Goal: Task Accomplishment & Management: Manage account settings

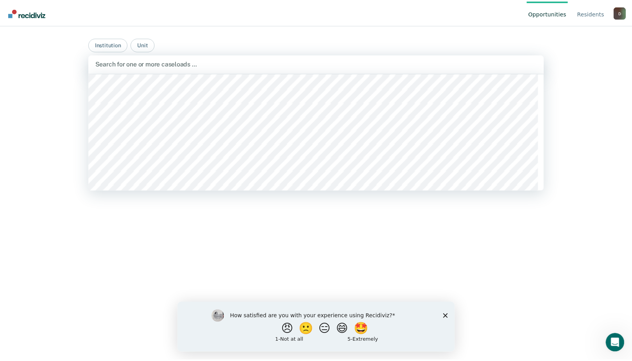
scroll to position [6418, 0]
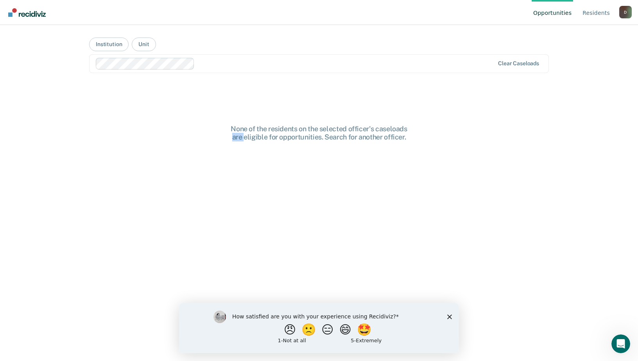
click at [181, 170] on div "None of the residents on the selected officer's caseloads are eligible for oppo…" at bounding box center [319, 219] width 460 height 274
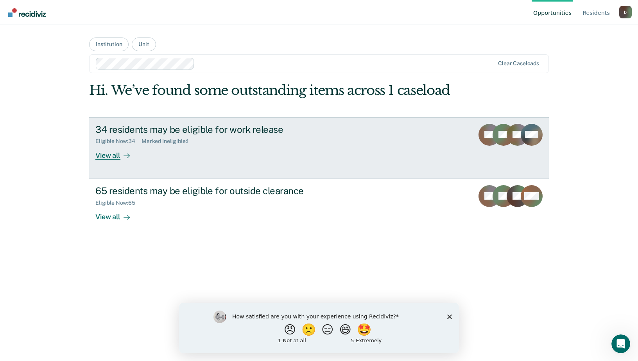
click at [109, 152] on div "View all" at bounding box center [117, 152] width 44 height 15
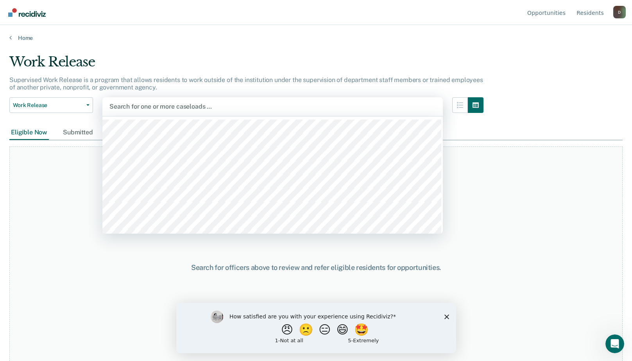
click at [119, 104] on div at bounding box center [272, 106] width 326 height 9
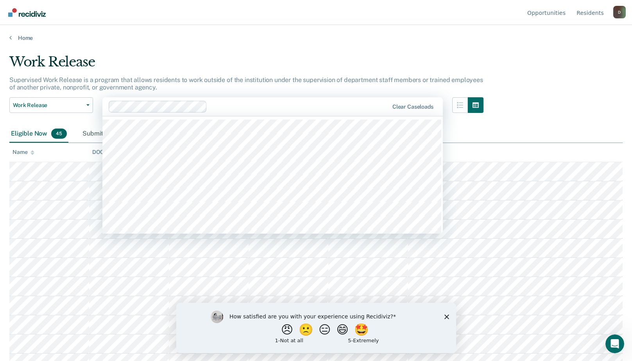
click at [213, 109] on div at bounding box center [299, 106] width 178 height 9
click at [329, 107] on div at bounding box center [349, 106] width 77 height 9
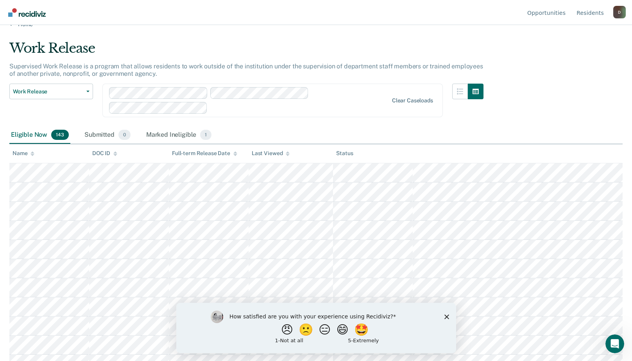
scroll to position [0, 0]
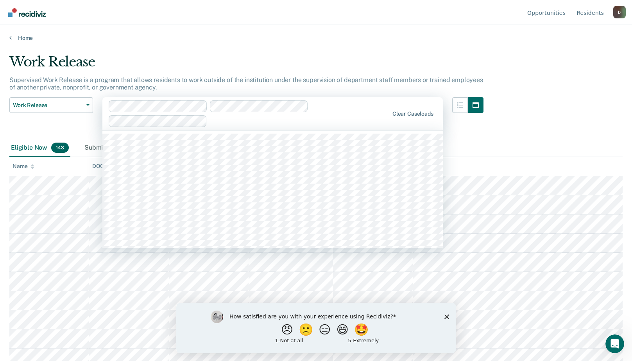
click at [216, 119] on div at bounding box center [299, 120] width 178 height 9
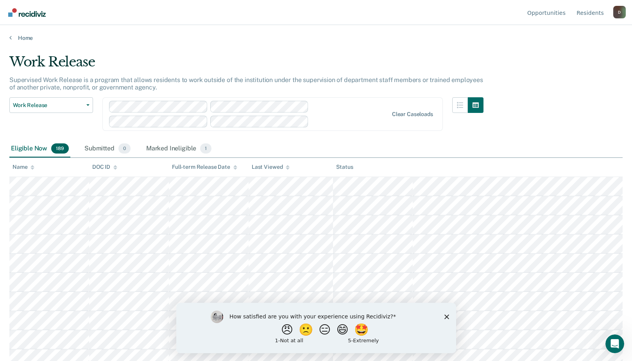
click at [363, 111] on div at bounding box center [249, 114] width 280 height 27
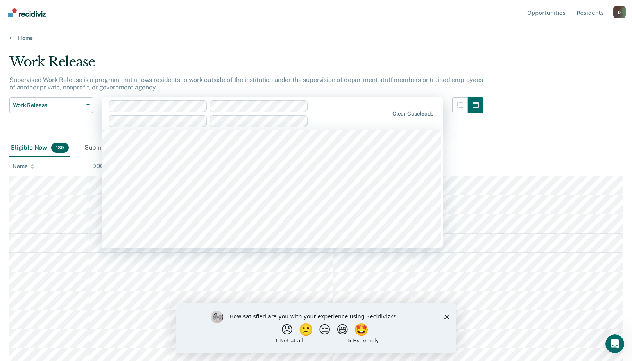
scroll to position [6388, 0]
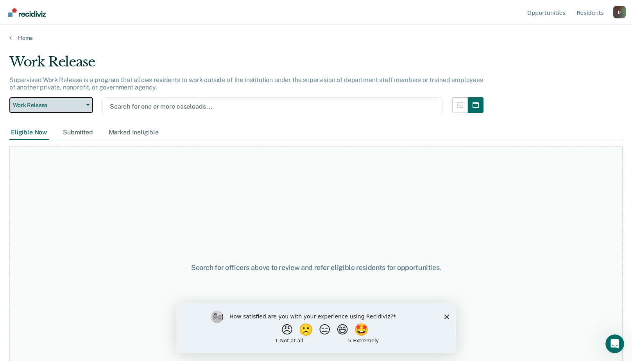
click at [85, 106] on button "Work Release" at bounding box center [51, 105] width 84 height 16
click at [151, 134] on div "Marked Ineligible" at bounding box center [133, 132] width 53 height 14
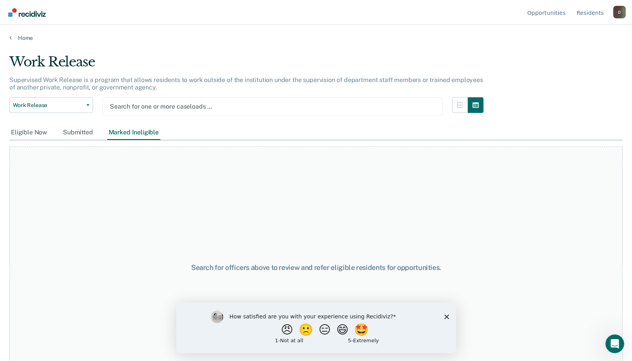
click at [183, 104] on div at bounding box center [273, 106] width 326 height 9
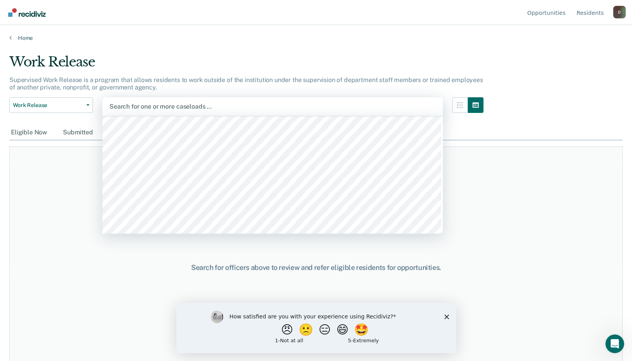
scroll to position [6409, 0]
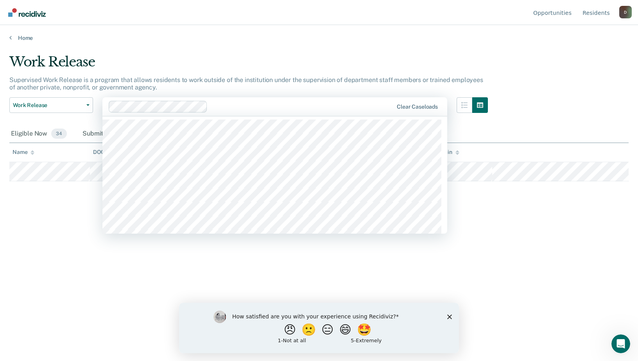
click at [377, 110] on div at bounding box center [302, 106] width 182 height 9
click at [293, 109] on div at bounding box center [302, 106] width 182 height 9
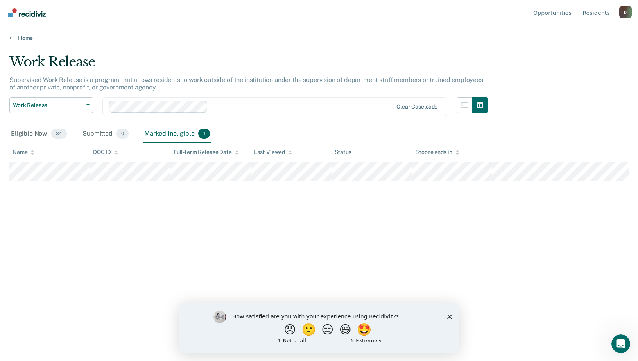
click at [448, 314] on icon "Close survey" at bounding box center [449, 316] width 5 height 5
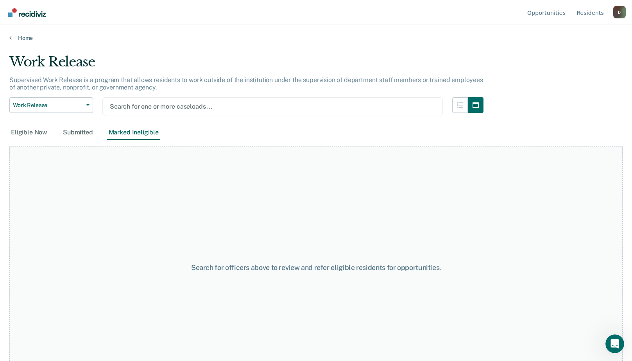
click at [152, 102] on div at bounding box center [273, 106] width 326 height 9
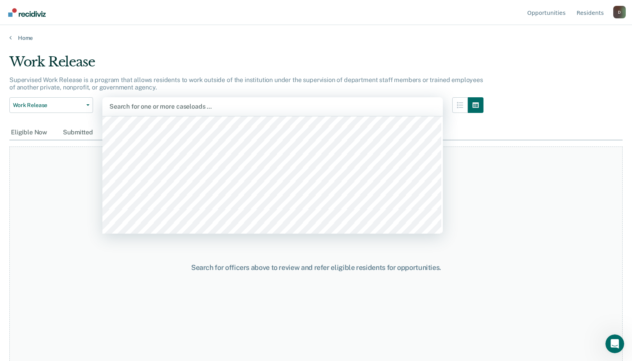
scroll to position [6465, 0]
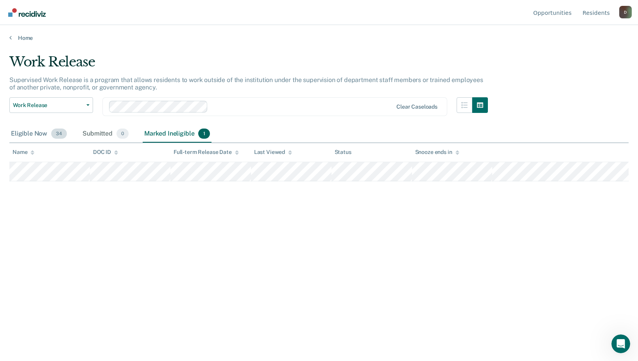
click at [29, 131] on div "Eligible Now 34" at bounding box center [38, 133] width 59 height 17
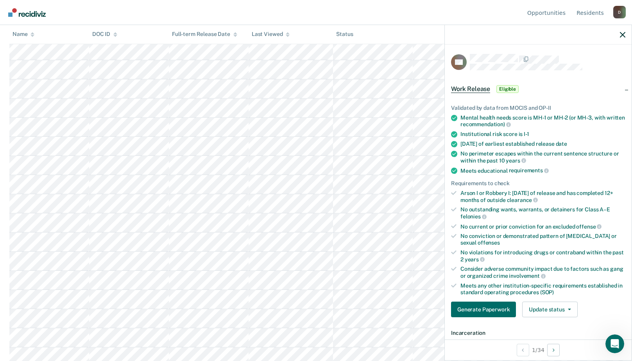
scroll to position [195, 0]
click at [568, 309] on icon "button" at bounding box center [569, 310] width 3 height 2
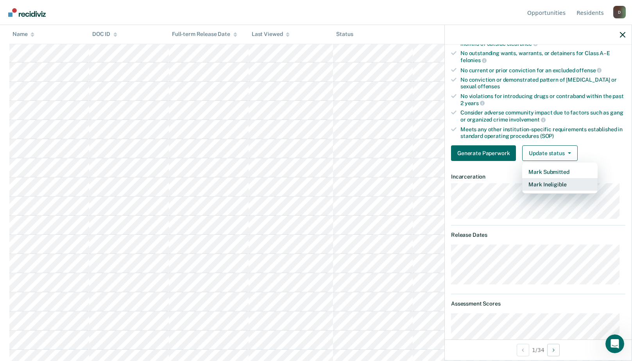
click at [544, 183] on button "Mark Ineligible" at bounding box center [559, 184] width 75 height 13
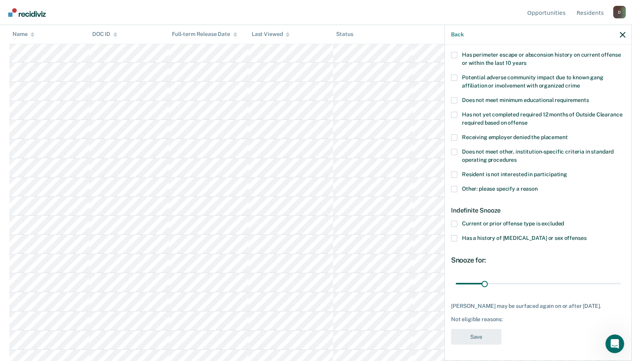
scroll to position [0, 0]
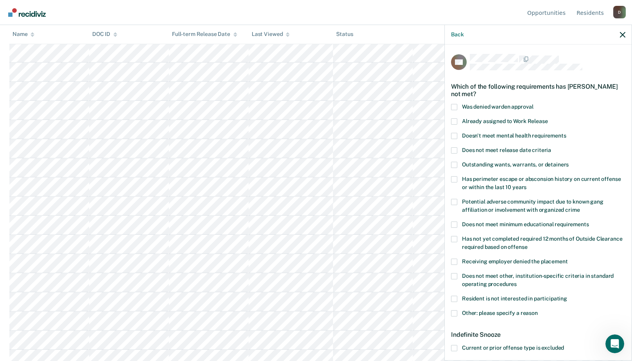
click at [453, 166] on span at bounding box center [454, 165] width 6 height 6
click at [569, 162] on input "Outstanding wants, warrants, or detainers" at bounding box center [569, 162] width 0 height 0
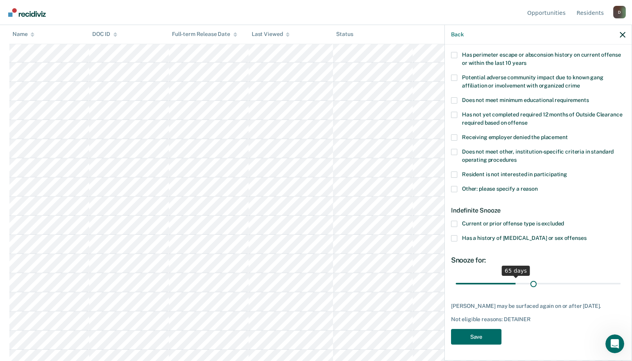
scroll to position [123, 0]
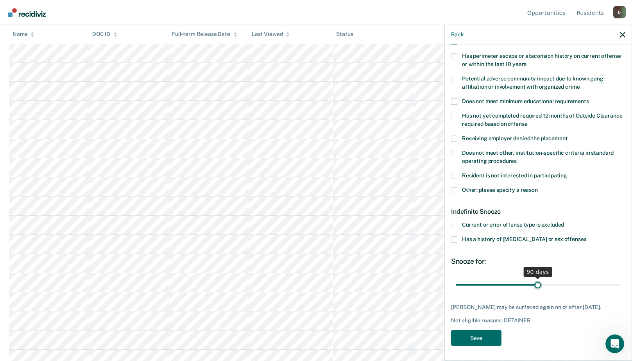
drag, startPoint x: 484, startPoint y: 277, endPoint x: 535, endPoint y: 279, distance: 51.2
type input "90"
click at [535, 279] on input "range" at bounding box center [538, 285] width 165 height 14
click at [481, 336] on button "Save" at bounding box center [476, 338] width 50 height 16
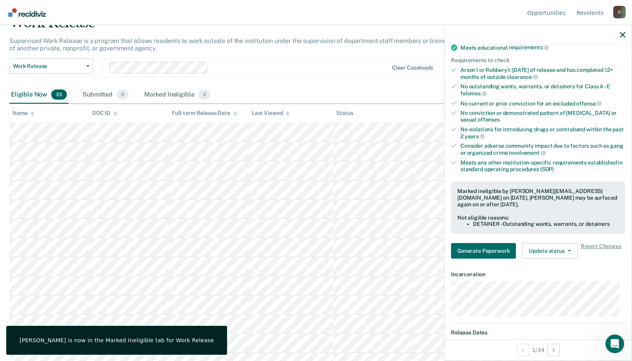
scroll to position [0, 0]
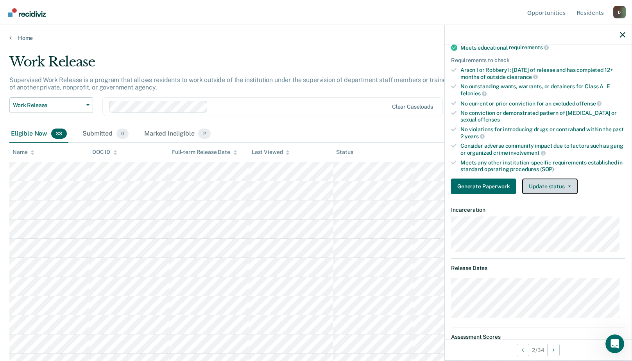
click at [563, 188] on button "Update status" at bounding box center [549, 187] width 55 height 16
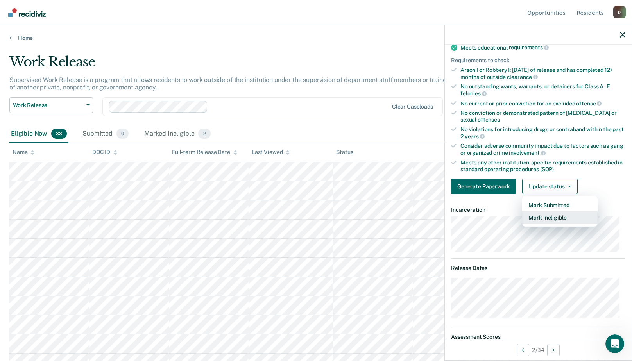
click at [547, 216] on button "Mark Ineligible" at bounding box center [559, 217] width 75 height 13
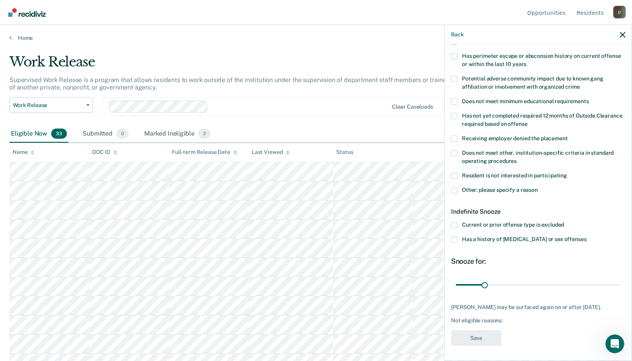
click at [455, 189] on span at bounding box center [454, 190] width 6 height 6
click at [538, 187] on input "Other: please specify a reason" at bounding box center [538, 187] width 0 height 0
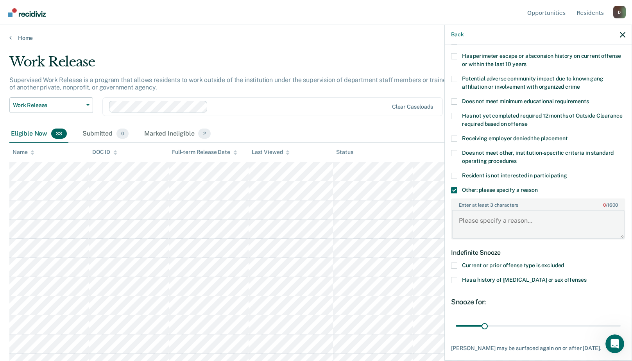
click at [465, 211] on textarea "Enter at least 3 characters 0 / 1600" at bounding box center [538, 224] width 173 height 29
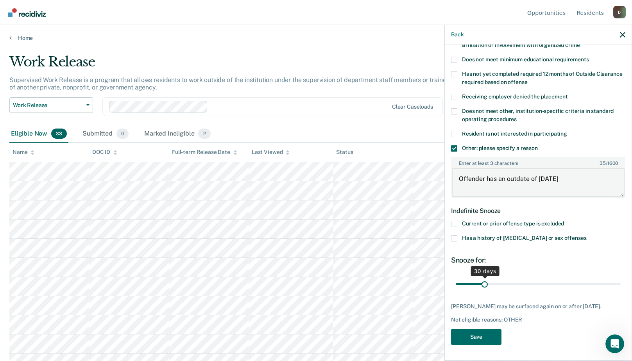
type textarea "Offender has an outdate of [DATE]"
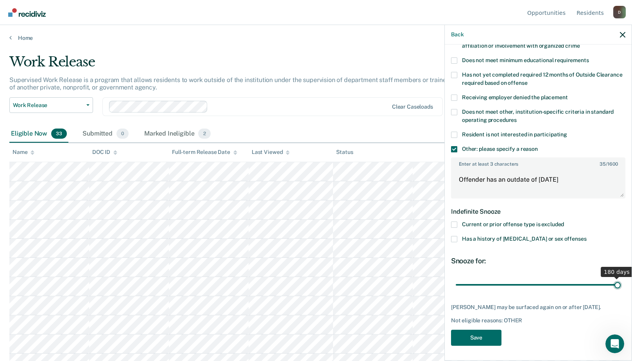
drag, startPoint x: 483, startPoint y: 274, endPoint x: 677, endPoint y: 272, distance: 194.6
type input "180"
click at [621, 278] on input "range" at bounding box center [538, 285] width 165 height 14
click at [465, 339] on button "Save" at bounding box center [476, 338] width 50 height 16
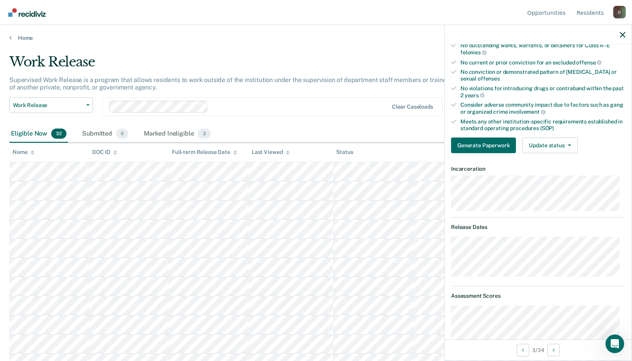
scroll to position [0, 0]
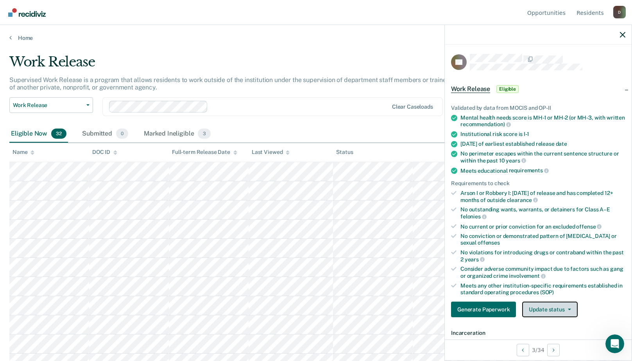
click at [546, 313] on button "Update status" at bounding box center [549, 310] width 55 height 16
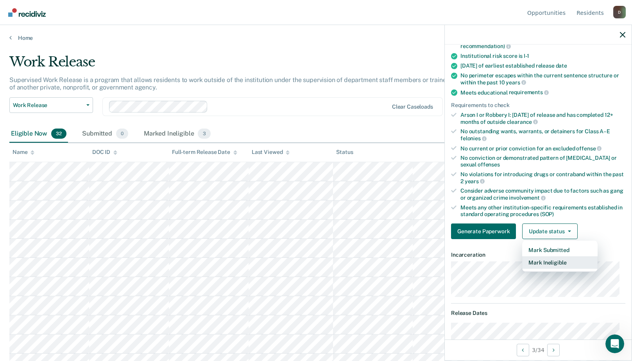
click at [552, 262] on button "Mark Ineligible" at bounding box center [559, 262] width 75 height 13
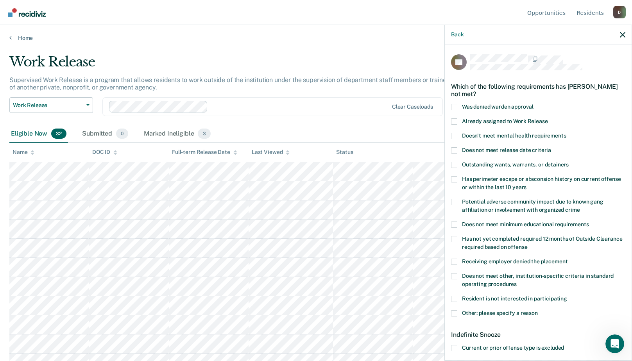
scroll to position [39, 0]
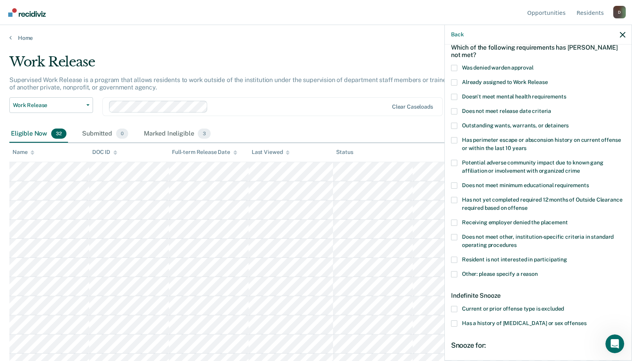
click at [457, 321] on label "Has a history of [MEDICAL_DATA] or sex offenses" at bounding box center [538, 324] width 174 height 8
click at [586, 320] on input "Has a history of [MEDICAL_DATA] or sex offenses" at bounding box center [586, 320] width 0 height 0
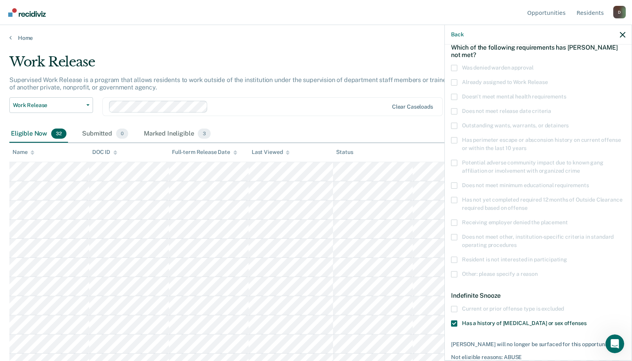
scroll to position [76, 0]
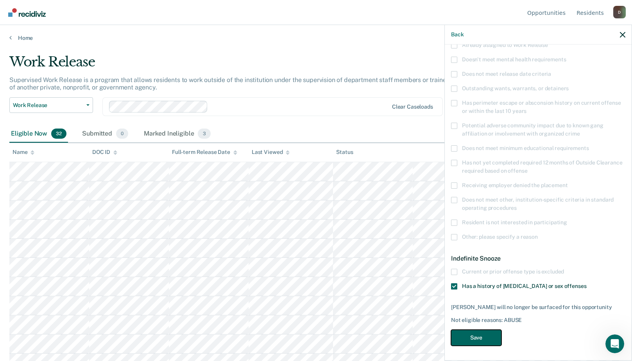
click at [477, 336] on button "Save" at bounding box center [476, 338] width 50 height 16
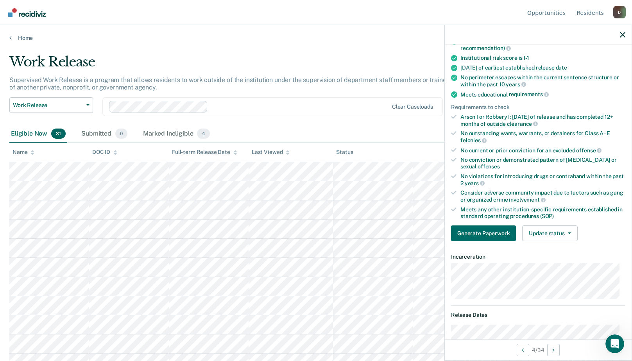
scroll to position [0, 0]
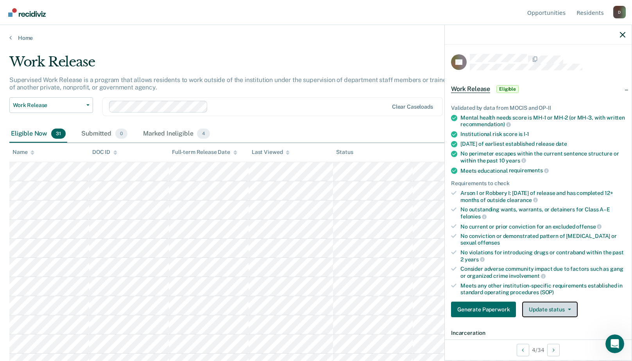
click at [540, 306] on button "Update status" at bounding box center [549, 310] width 55 height 16
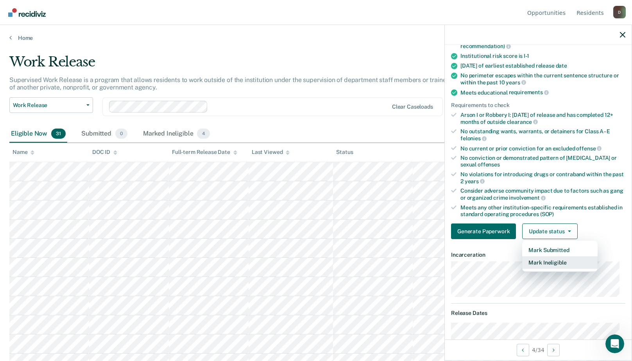
click at [541, 265] on button "Mark Ineligible" at bounding box center [559, 262] width 75 height 13
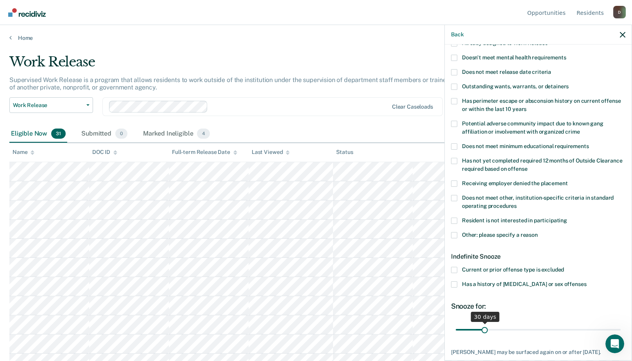
scroll to position [130, 0]
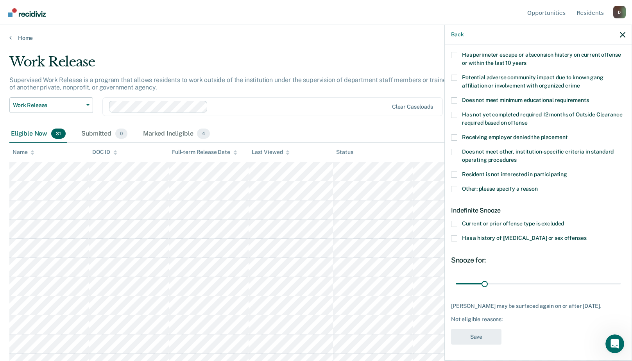
click at [458, 186] on label "Other: please specify a reason" at bounding box center [538, 190] width 174 height 8
click at [538, 186] on input "Other: please specify a reason" at bounding box center [538, 186] width 0 height 0
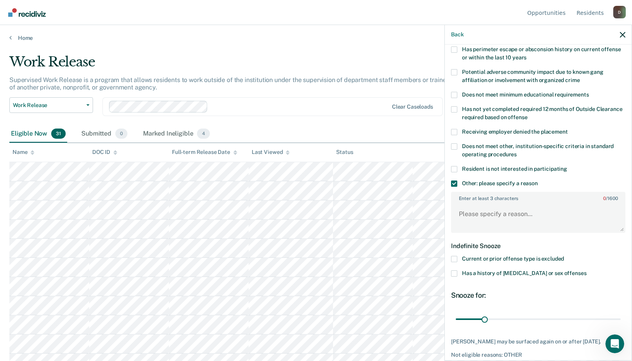
scroll to position [171, 0]
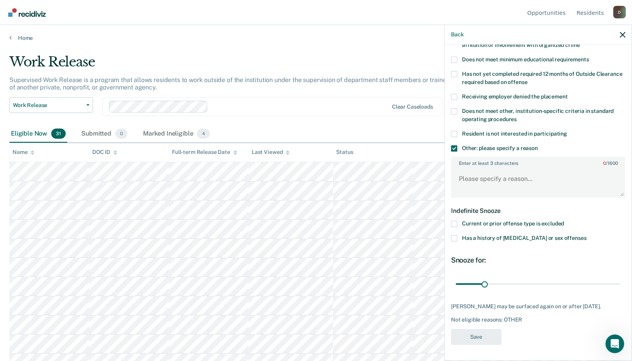
click at [469, 160] on div "Enter at least 3 characters 0 / 1600" at bounding box center [538, 177] width 174 height 41
click at [450, 167] on div "RB Which of the following requirements has [PERSON_NAME] not met? Was denied wa…" at bounding box center [538, 202] width 187 height 315
click at [460, 168] on textarea "Enter at least 3 characters 0 / 1600" at bounding box center [538, 182] width 173 height 29
click at [535, 174] on textarea "received 3 #11's in [DATE]" at bounding box center [538, 182] width 173 height 29
type textarea "received 3 #11's in [DATE]"
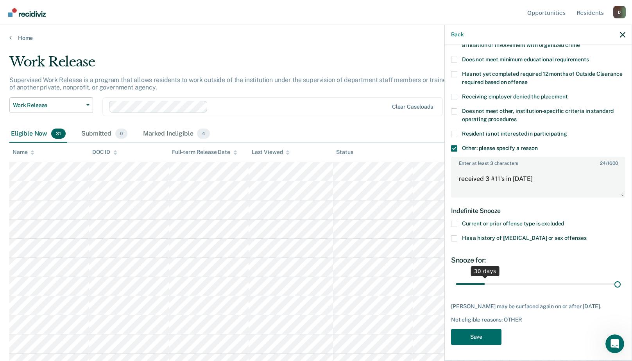
scroll to position [164, 0]
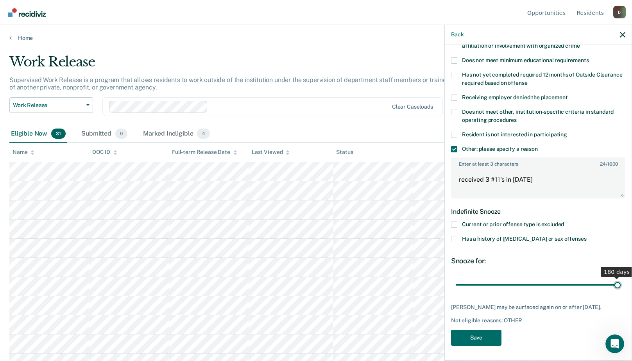
drag, startPoint x: 485, startPoint y: 275, endPoint x: 677, endPoint y: 274, distance: 192.3
type input "180"
click at [621, 278] on input "range" at bounding box center [538, 285] width 165 height 14
click at [535, 178] on textarea "received 3 #11's in [DATE]" at bounding box center [538, 183] width 173 height 29
type textarea "received 3 #11's in [DATE] C3 sanction until [DATE]"
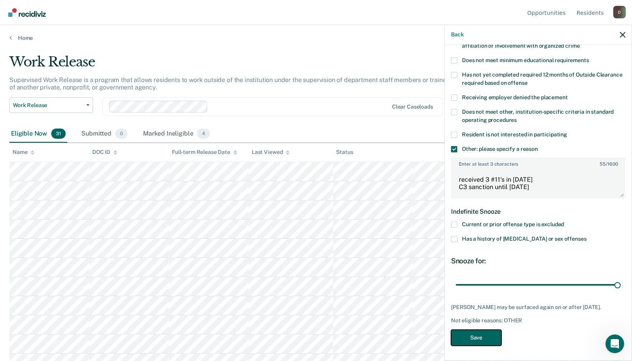
click at [485, 335] on button "Save" at bounding box center [476, 338] width 50 height 16
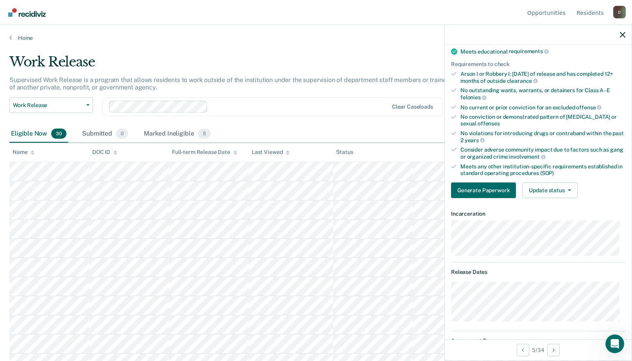
scroll to position [2, 0]
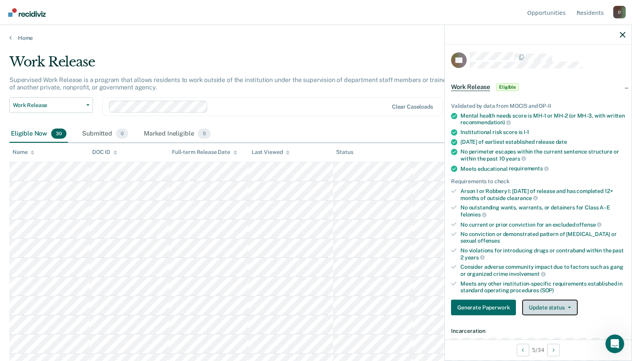
click at [543, 305] on button "Update status" at bounding box center [549, 308] width 55 height 16
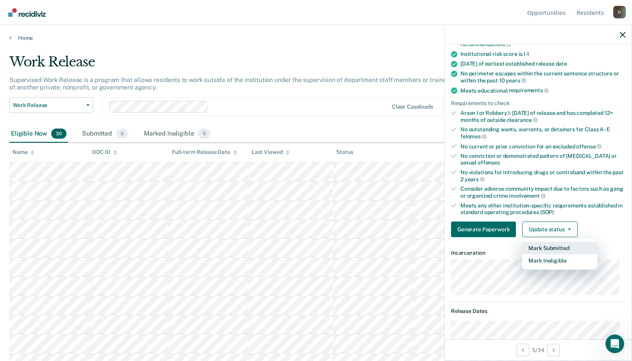
scroll to position [119, 0]
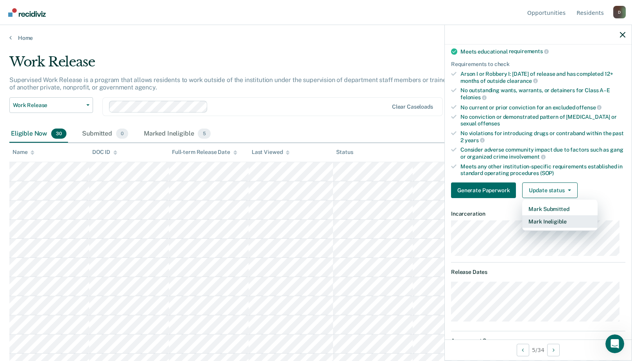
click at [550, 221] on button "Mark Ineligible" at bounding box center [559, 221] width 75 height 13
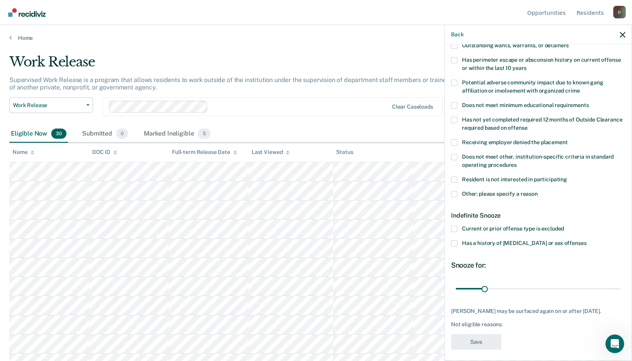
scroll to position [130, 0]
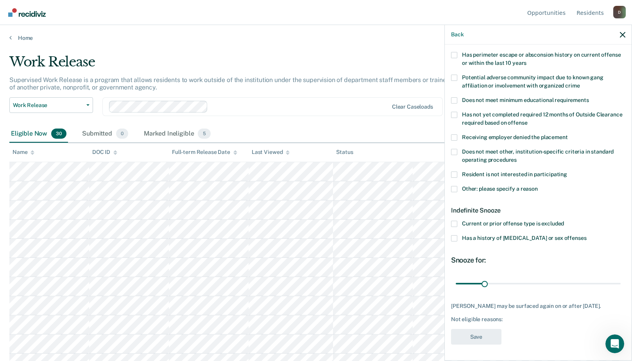
click at [458, 186] on label "Other: please specify a reason" at bounding box center [538, 190] width 174 height 8
click at [538, 186] on input "Other: please specify a reason" at bounding box center [538, 186] width 0 height 0
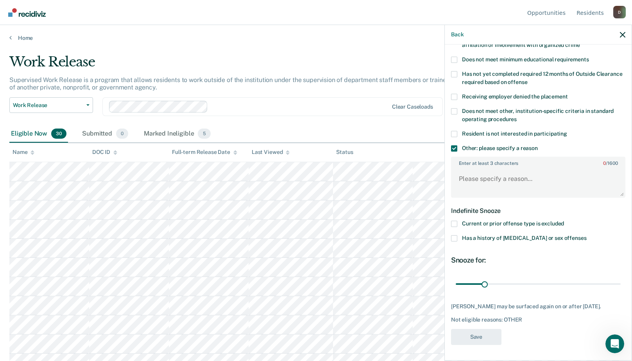
scroll to position [39, 0]
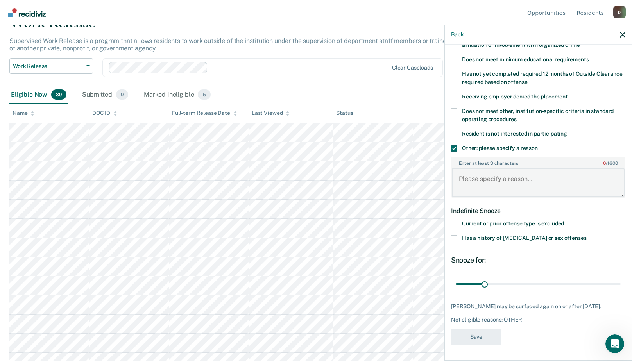
click at [466, 171] on textarea "Enter at least 3 characters 0 / 1600" at bounding box center [538, 182] width 173 height 29
type textarea "received 2 #11's within a year"
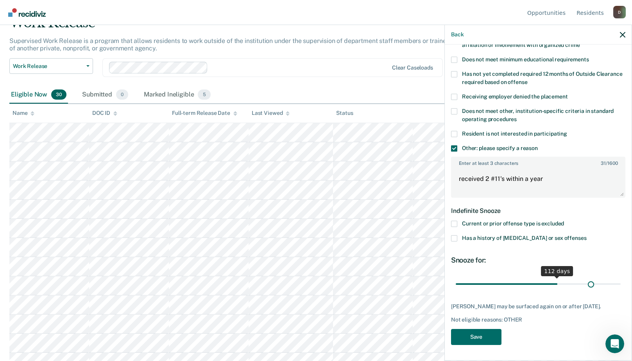
scroll to position [164, 0]
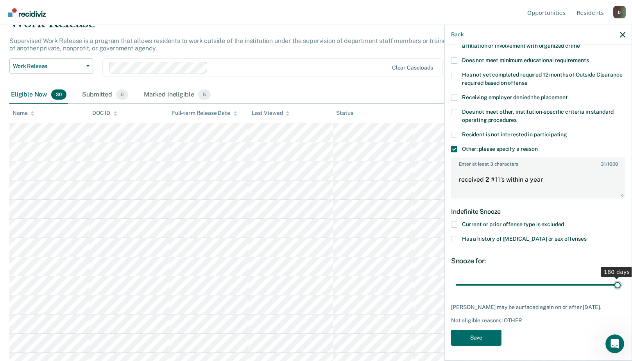
drag, startPoint x: 485, startPoint y: 276, endPoint x: 641, endPoint y: 262, distance: 156.2
type input "180"
click at [621, 278] on input "range" at bounding box center [538, 285] width 165 height 14
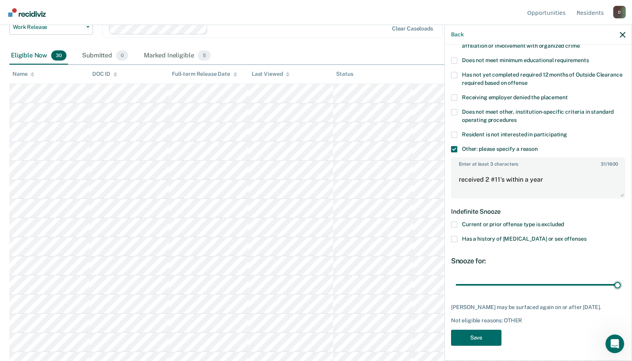
scroll to position [156, 0]
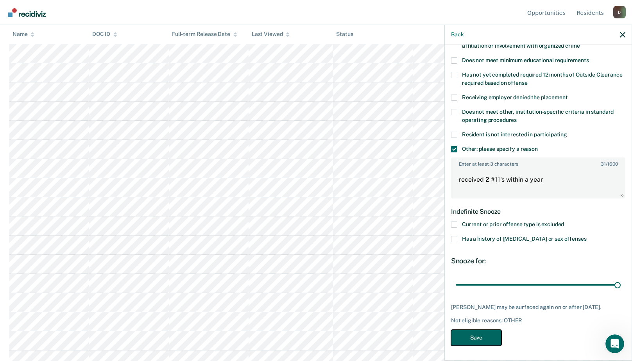
click at [484, 337] on button "Save" at bounding box center [476, 338] width 50 height 16
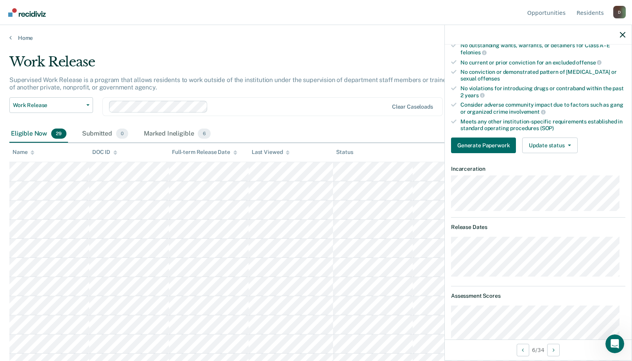
scroll to position [8, 0]
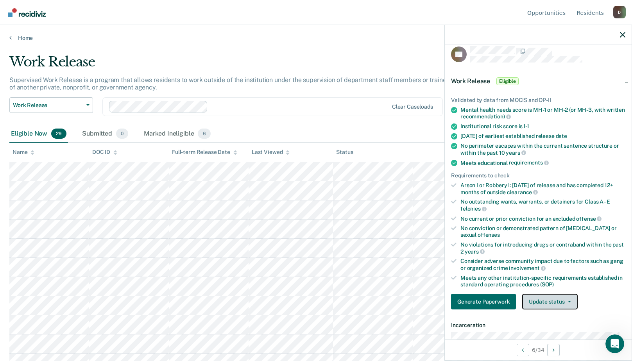
click at [549, 300] on button "Update status" at bounding box center [549, 302] width 55 height 16
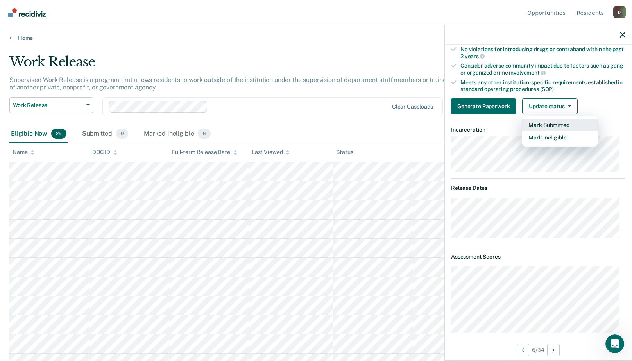
scroll to position [47, 0]
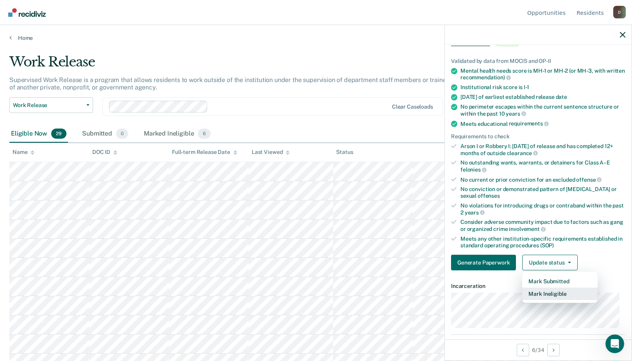
click at [533, 293] on button "Mark Ineligible" at bounding box center [559, 294] width 75 height 13
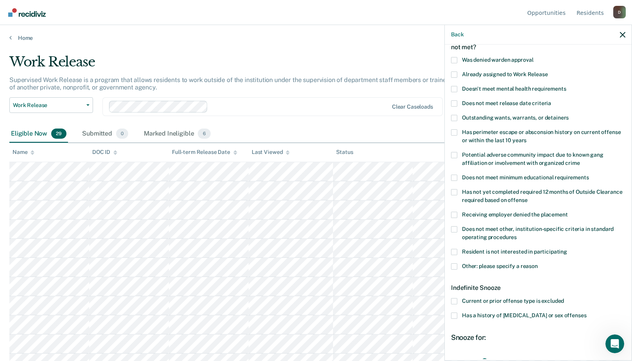
click at [456, 263] on span at bounding box center [454, 266] width 6 height 6
click at [538, 263] on input "Other: please specify a reason" at bounding box center [538, 263] width 0 height 0
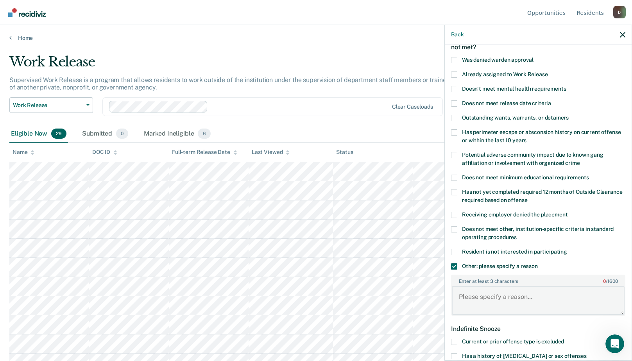
click at [472, 291] on textarea "Enter at least 3 characters 0 / 1600" at bounding box center [538, 300] width 173 height 29
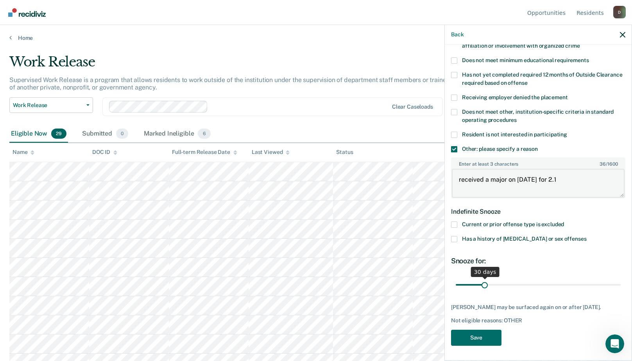
type textarea "received a major on [DATE] for 2.1"
drag, startPoint x: 481, startPoint y: 284, endPoint x: 699, endPoint y: 272, distance: 218.0
type input "180"
click at [621, 278] on input "range" at bounding box center [538, 285] width 165 height 14
click at [483, 336] on button "Save" at bounding box center [476, 338] width 50 height 16
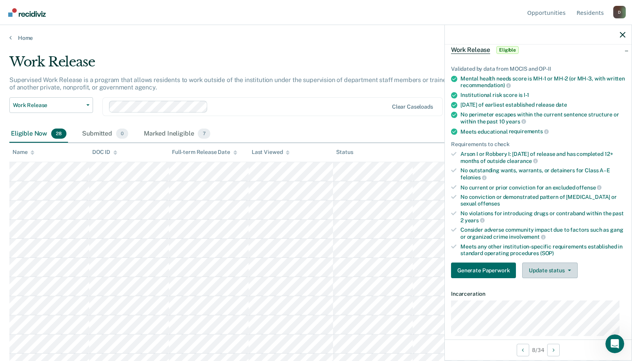
scroll to position [117, 0]
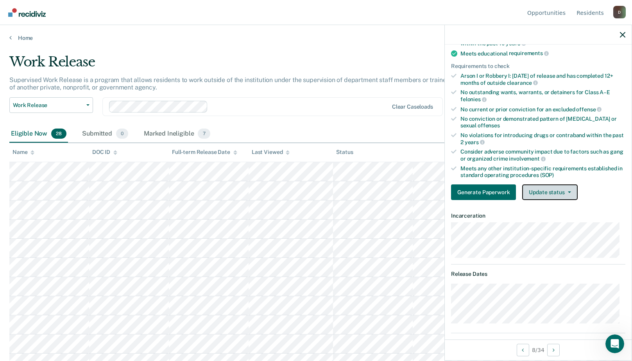
click at [547, 190] on button "Update status" at bounding box center [549, 192] width 55 height 16
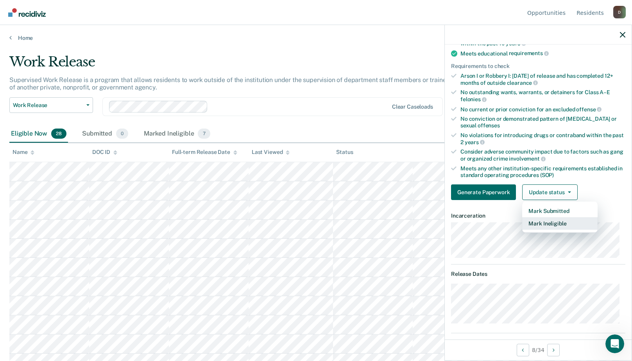
click at [537, 218] on button "Mark Ineligible" at bounding box center [559, 223] width 75 height 13
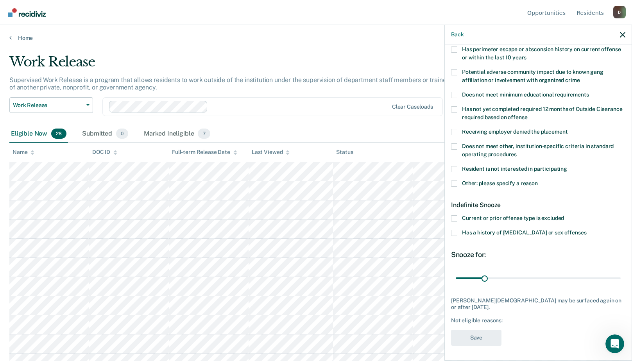
scroll to position [39, 0]
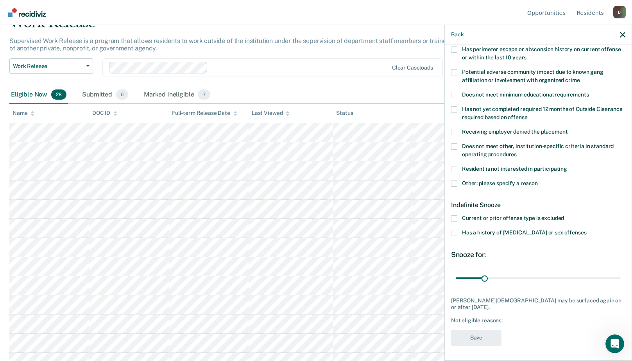
click at [456, 215] on span at bounding box center [454, 218] width 6 height 6
click at [564, 215] on input "Current or prior offense type is excluded" at bounding box center [564, 215] width 0 height 0
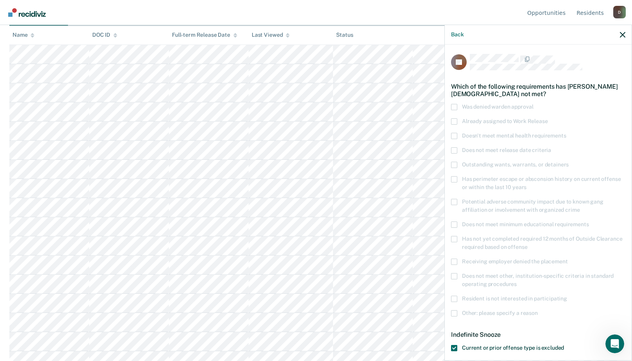
scroll to position [76, 0]
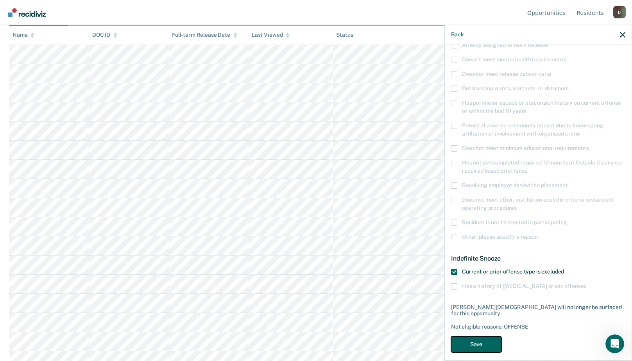
click at [468, 337] on button "Save" at bounding box center [476, 345] width 50 height 16
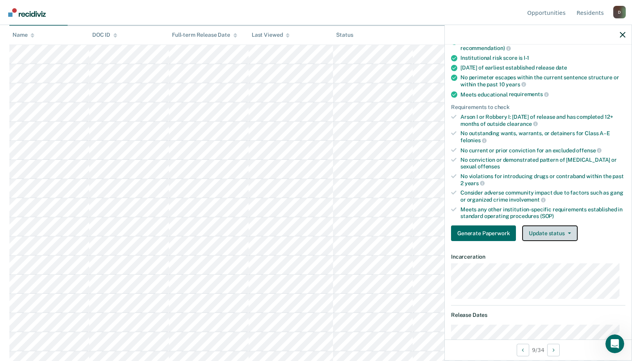
click at [562, 232] on button "Update status" at bounding box center [549, 234] width 55 height 16
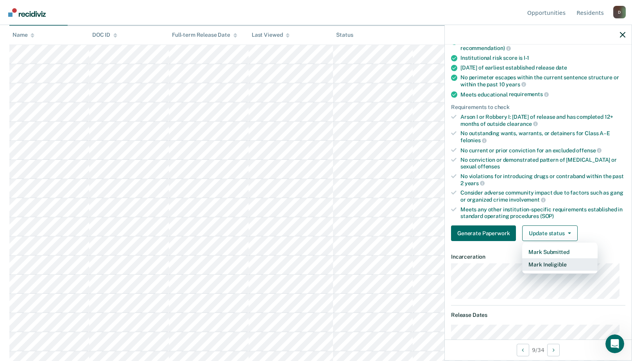
click at [551, 265] on button "Mark Ineligible" at bounding box center [559, 264] width 75 height 13
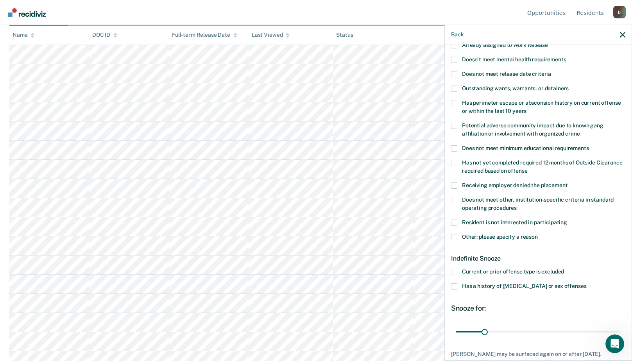
scroll to position [123, 0]
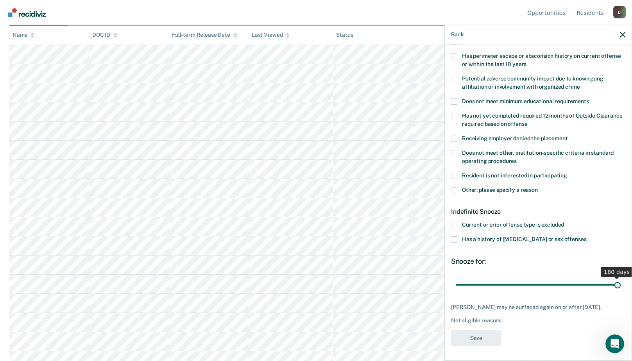
drag, startPoint x: 482, startPoint y: 281, endPoint x: 616, endPoint y: 277, distance: 134.1
type input "180"
click at [616, 278] on input "range" at bounding box center [538, 285] width 165 height 14
click at [453, 191] on span at bounding box center [454, 190] width 6 height 6
click at [538, 187] on input "Other: please specify a reason" at bounding box center [538, 187] width 0 height 0
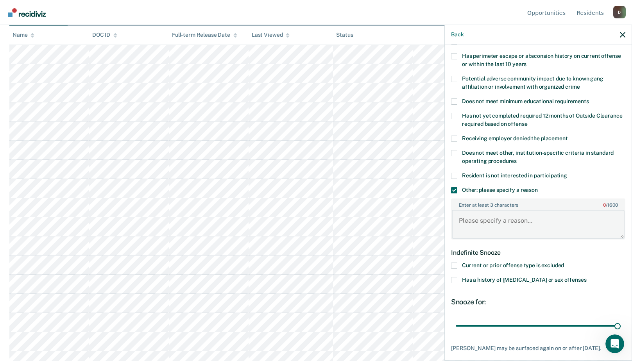
click at [470, 224] on textarea "Enter at least 3 characters 0 / 1600" at bounding box center [538, 224] width 173 height 29
click at [575, 223] on textarea "qualify for O/C Attempt Robbery 1st" at bounding box center [538, 224] width 173 height 29
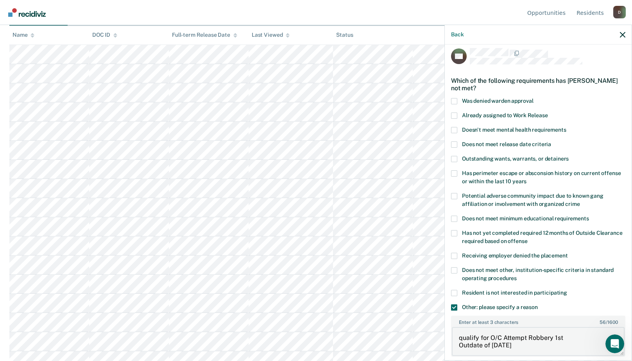
scroll to position [45, 0]
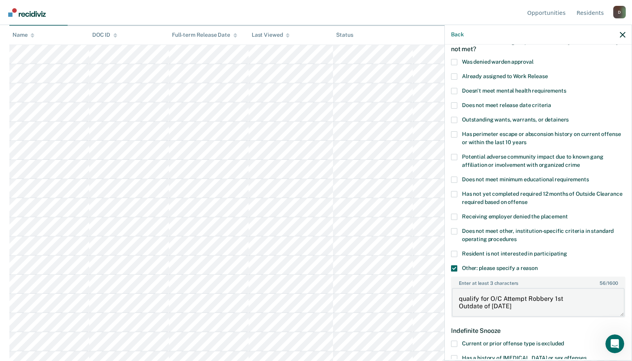
type textarea "qualify for O/C Attempt Robbery 1st Outdate of [DATE]"
click at [454, 193] on span at bounding box center [454, 194] width 6 height 6
click at [528, 199] on input "Has not yet completed required 12 months of Outside Clearance required based on…" at bounding box center [528, 199] width 0 height 0
click at [453, 269] on span at bounding box center [454, 268] width 6 height 6
click at [538, 265] on input "Other: please specify a reason" at bounding box center [538, 265] width 0 height 0
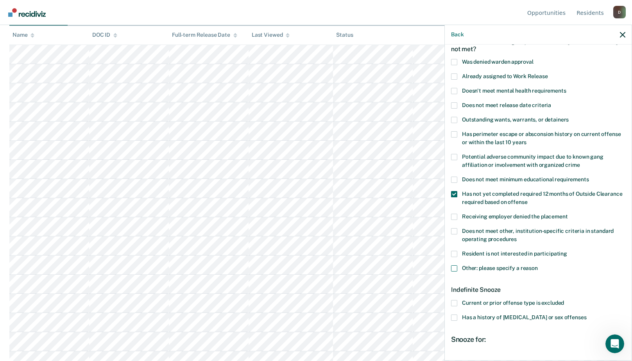
scroll to position [123, 0]
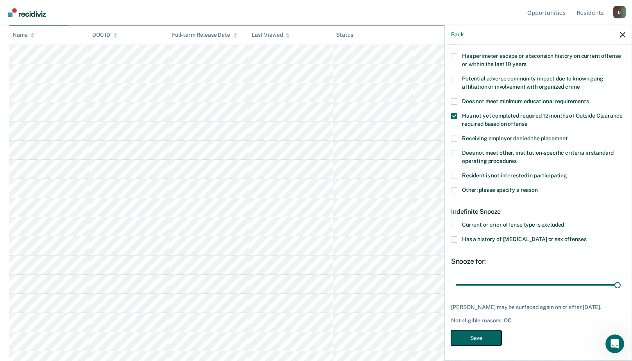
click at [489, 337] on button "Save" at bounding box center [476, 338] width 50 height 16
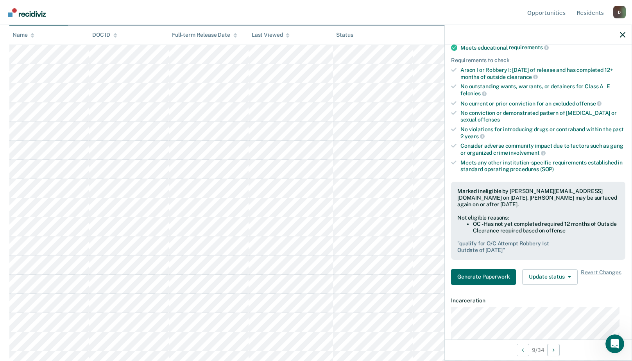
scroll to position [0, 0]
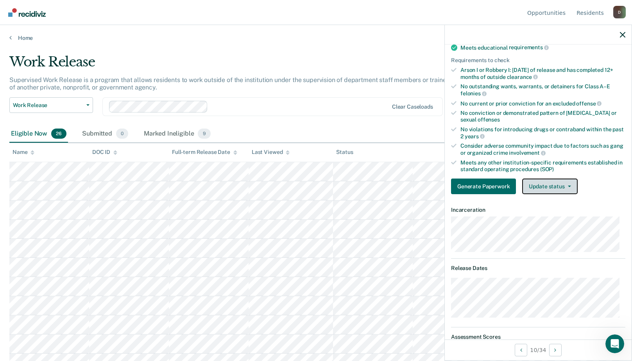
click at [560, 186] on button "Update status" at bounding box center [549, 187] width 55 height 16
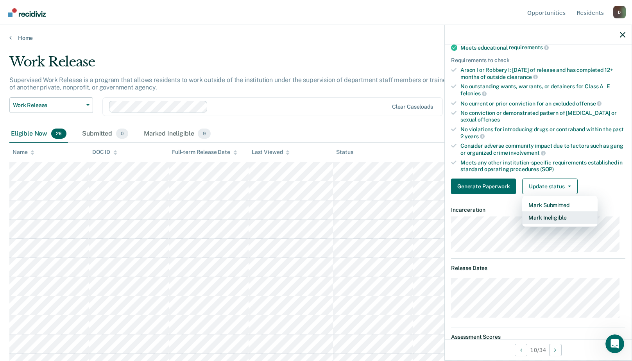
click at [547, 214] on button "Mark Ineligible" at bounding box center [559, 217] width 75 height 13
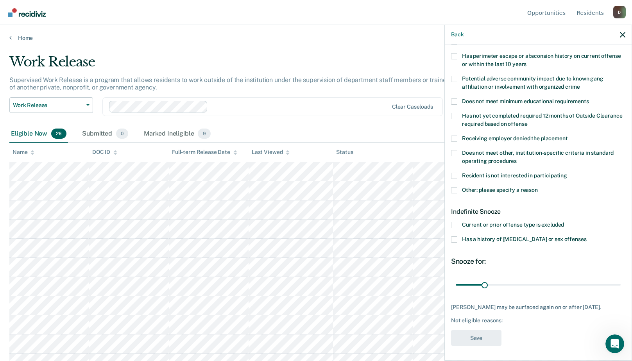
click at [454, 188] on span at bounding box center [454, 190] width 6 height 6
click at [538, 187] on input "Other: please specify a reason" at bounding box center [538, 187] width 0 height 0
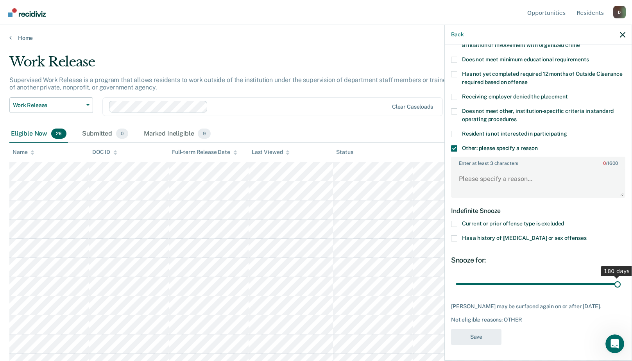
scroll to position [164, 0]
drag, startPoint x: 483, startPoint y: 276, endPoint x: 689, endPoint y: 276, distance: 206.0
type input "180"
click at [621, 278] on input "range" at bounding box center [538, 285] width 165 height 14
click at [458, 169] on textarea "Enter at least 3 characters 0 / 1600" at bounding box center [538, 183] width 173 height 29
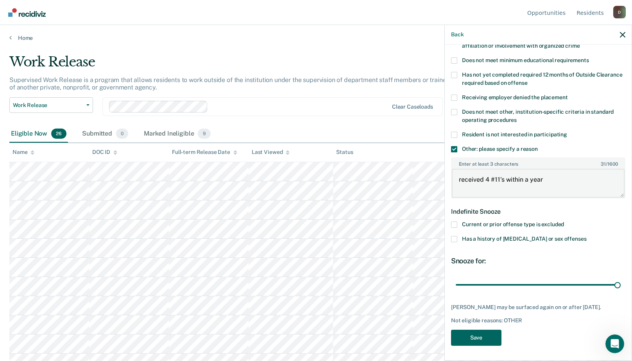
type textarea "received 4 #11's within a year"
click at [478, 333] on button "Save" at bounding box center [476, 338] width 50 height 16
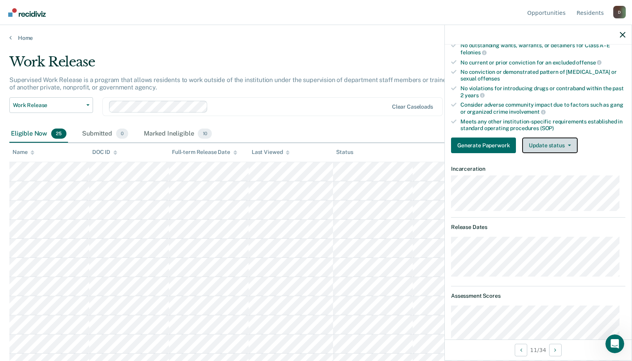
click at [540, 144] on button "Update status" at bounding box center [549, 146] width 55 height 16
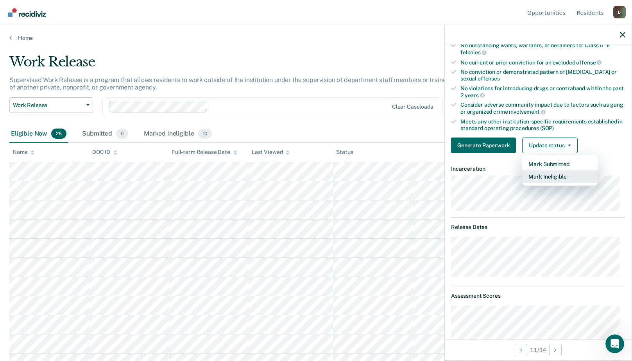
click at [525, 177] on button "Mark Ineligible" at bounding box center [559, 176] width 75 height 13
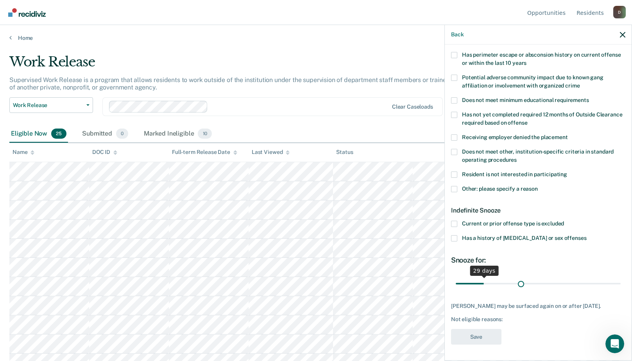
scroll to position [123, 0]
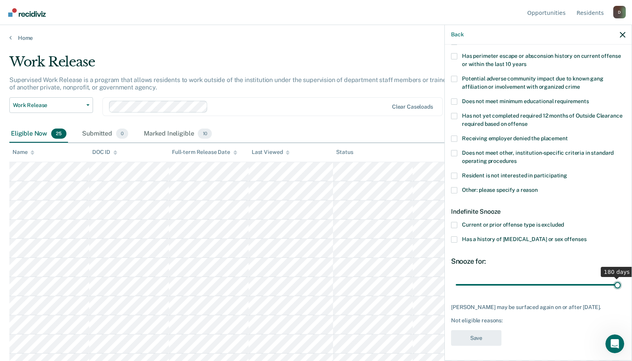
drag, startPoint x: 484, startPoint y: 278, endPoint x: 724, endPoint y: 229, distance: 244.6
type input "180"
click at [621, 278] on input "range" at bounding box center [538, 285] width 165 height 14
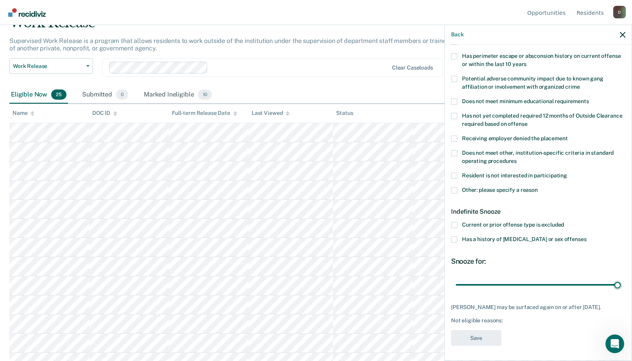
scroll to position [78, 0]
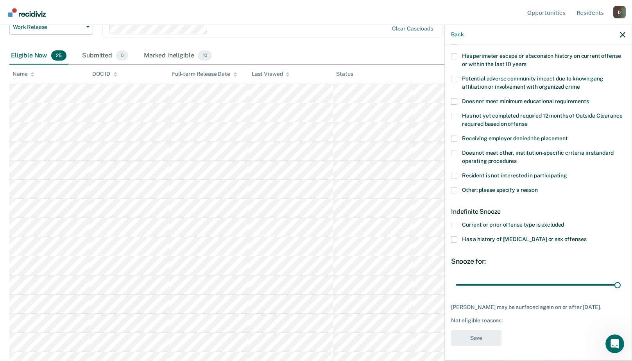
click at [457, 190] on label "Other: please specify a reason" at bounding box center [538, 191] width 174 height 8
click at [538, 187] on input "Other: please specify a reason" at bounding box center [538, 187] width 0 height 0
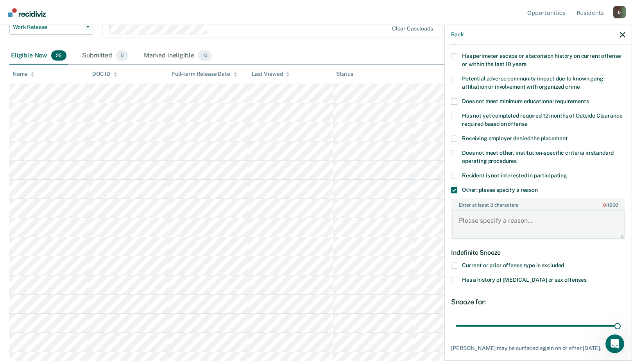
click at [473, 223] on textarea "Enter at least 3 characters 0 / 1600" at bounding box center [538, 224] width 173 height 29
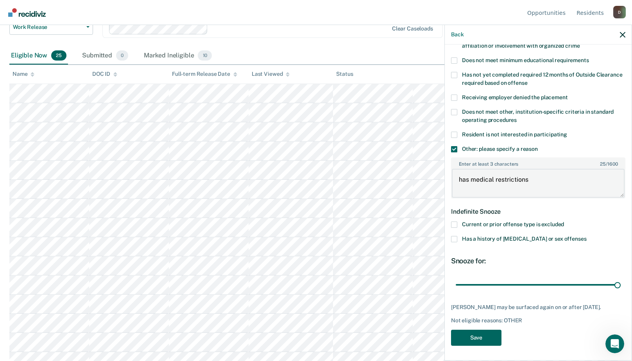
type textarea "has medical restrictions"
click at [489, 338] on button "Save" at bounding box center [476, 338] width 50 height 16
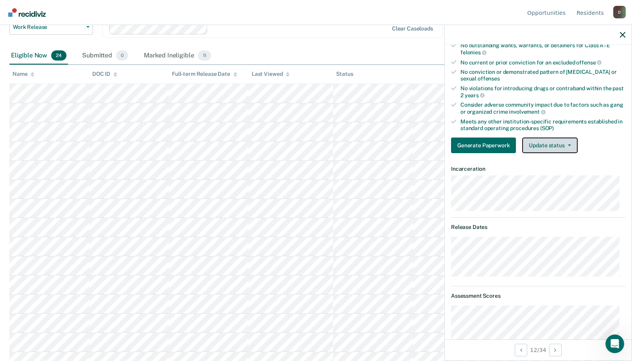
click at [549, 147] on button "Update status" at bounding box center [549, 146] width 55 height 16
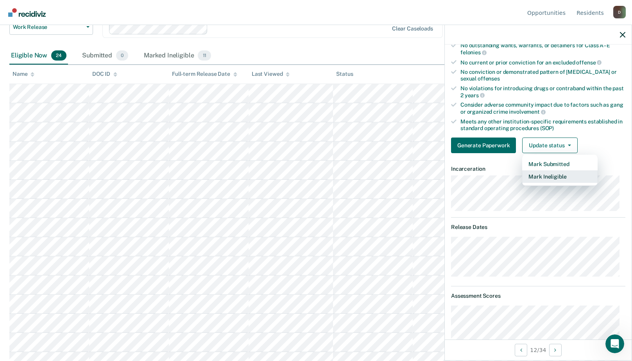
click at [536, 177] on button "Mark Ineligible" at bounding box center [559, 176] width 75 height 13
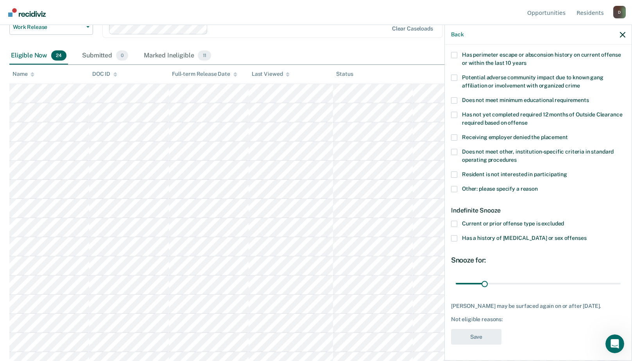
scroll to position [52, 0]
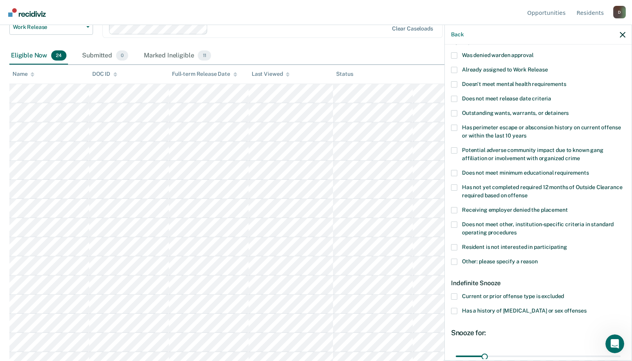
click at [458, 114] on label "Outstanding wants, warrants, or detainers" at bounding box center [538, 114] width 174 height 8
click at [569, 110] on input "Outstanding wants, warrants, or detainers" at bounding box center [569, 110] width 0 height 0
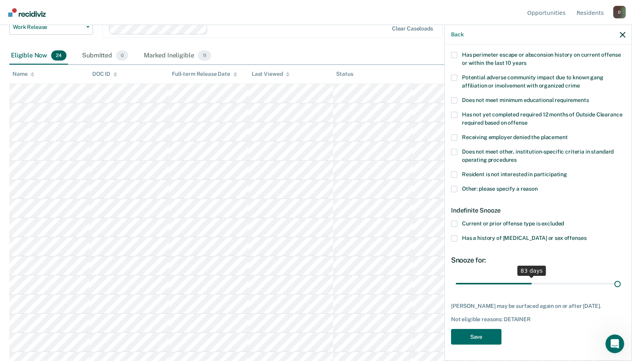
scroll to position [123, 0]
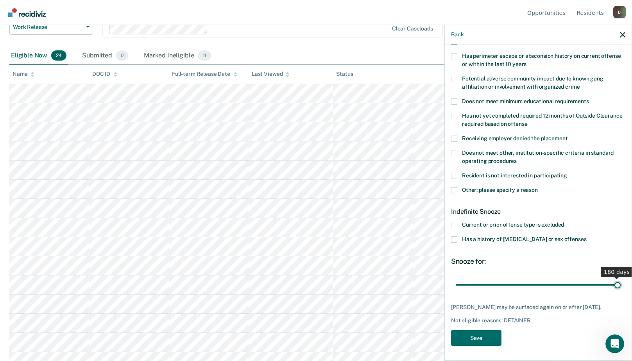
drag, startPoint x: 481, startPoint y: 277, endPoint x: 692, endPoint y: 258, distance: 211.5
type input "180"
click at [621, 278] on input "range" at bounding box center [538, 285] width 165 height 14
click at [469, 337] on button "Save" at bounding box center [476, 338] width 50 height 16
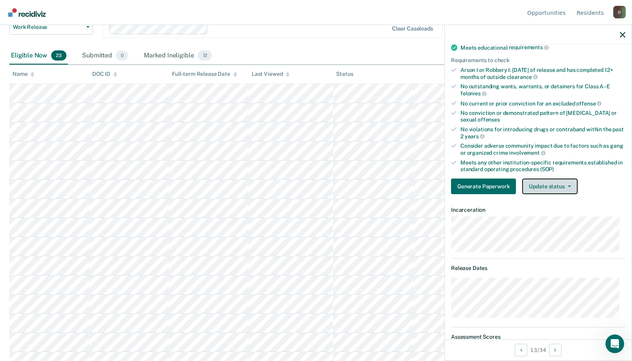
click at [556, 188] on button "Update status" at bounding box center [549, 187] width 55 height 16
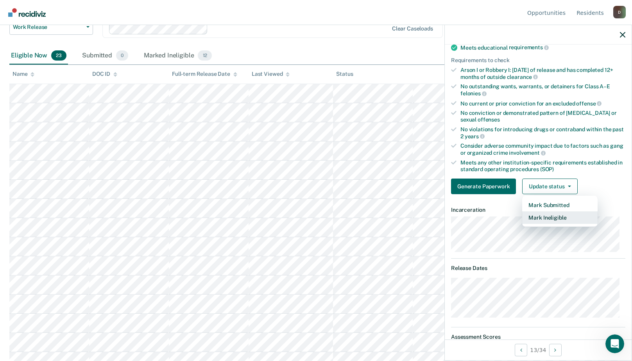
click at [558, 215] on button "Mark Ineligible" at bounding box center [559, 217] width 75 height 13
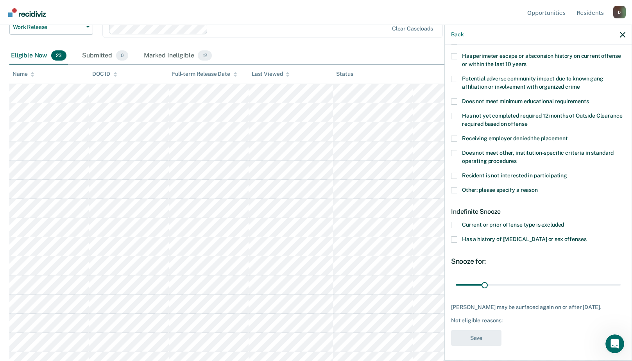
scroll to position [45, 0]
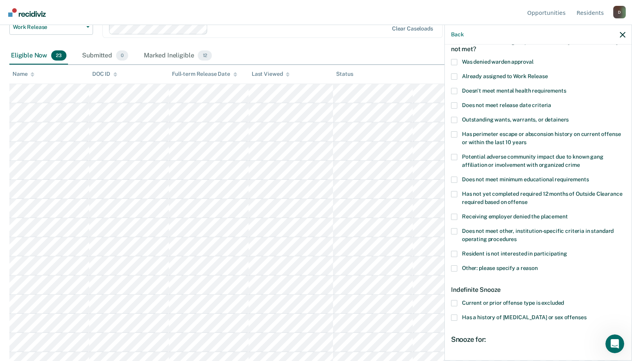
click at [454, 104] on span at bounding box center [454, 105] width 6 height 6
click at [551, 102] on input "Does not meet release date criteria" at bounding box center [551, 102] width 0 height 0
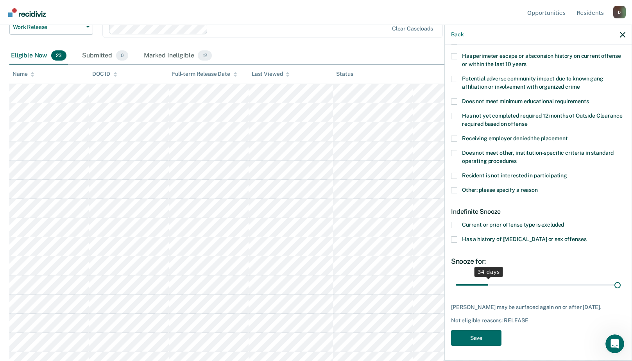
drag, startPoint x: 484, startPoint y: 283, endPoint x: 661, endPoint y: 272, distance: 177.7
type input "180"
click at [621, 278] on input "range" at bounding box center [538, 285] width 165 height 14
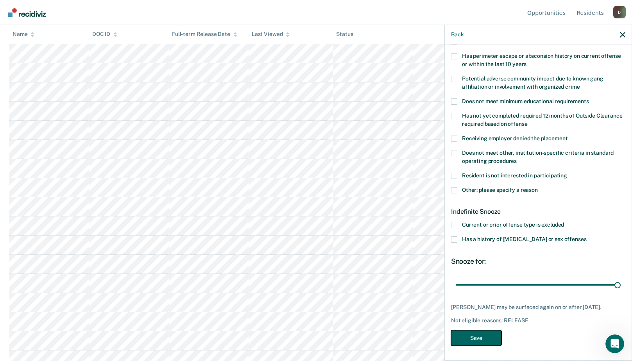
click at [488, 340] on button "Save" at bounding box center [476, 338] width 50 height 16
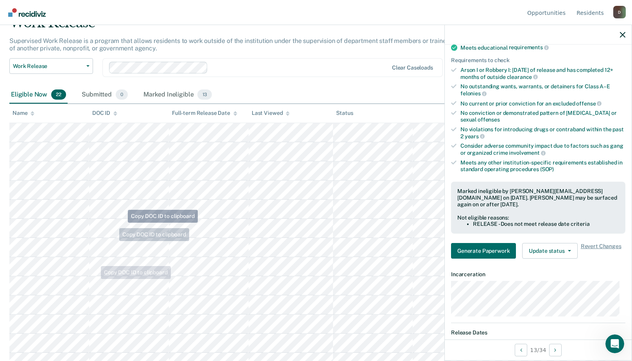
scroll to position [0, 0]
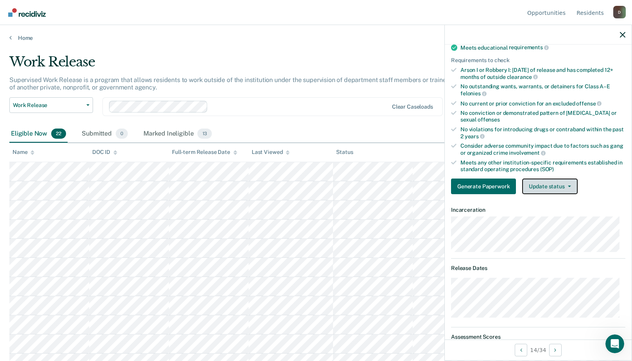
click at [554, 183] on button "Update status" at bounding box center [549, 187] width 55 height 16
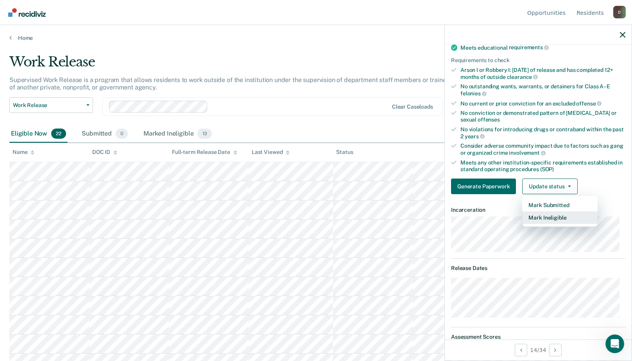
click at [546, 217] on button "Mark Ineligible" at bounding box center [559, 217] width 75 height 13
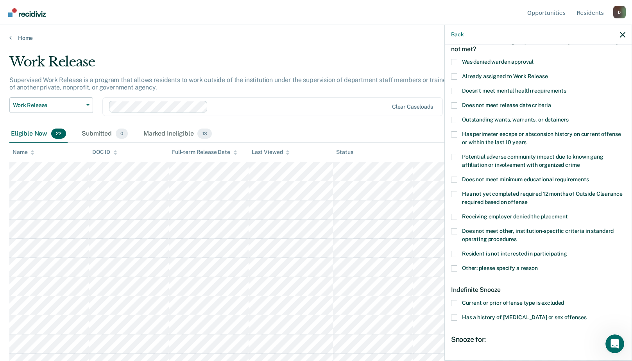
scroll to position [6, 0]
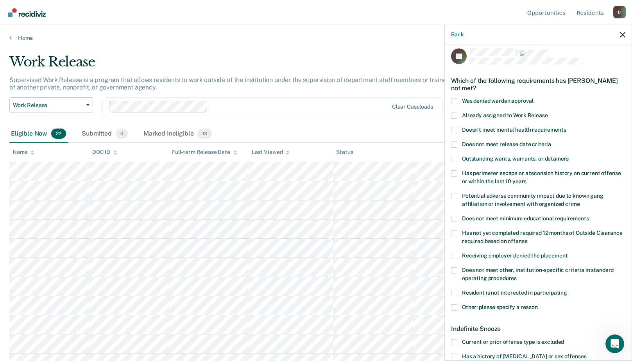
click at [454, 143] on span at bounding box center [454, 144] width 6 height 6
click at [551, 141] on input "Does not meet release date criteria" at bounding box center [551, 141] width 0 height 0
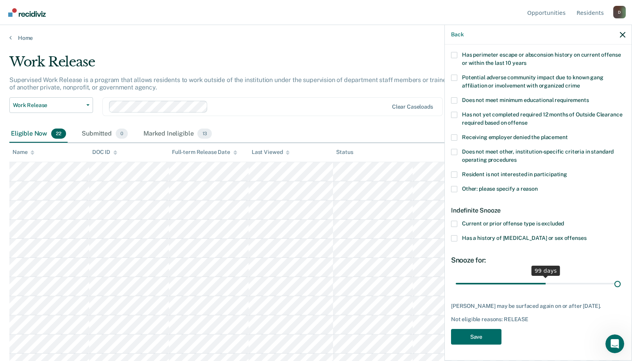
scroll to position [123, 0]
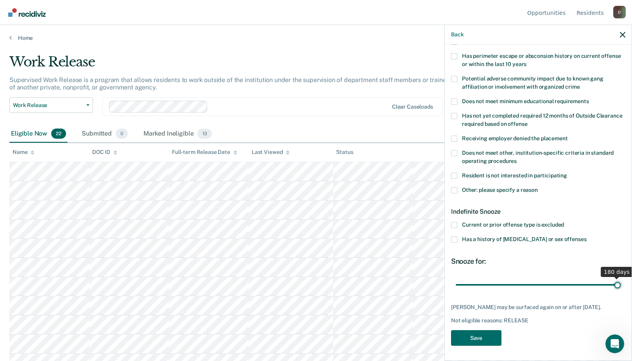
drag, startPoint x: 483, startPoint y: 277, endPoint x: 701, endPoint y: 268, distance: 218.3
type input "180"
click at [621, 278] on input "range" at bounding box center [538, 285] width 165 height 14
click at [480, 335] on button "Save" at bounding box center [476, 338] width 50 height 16
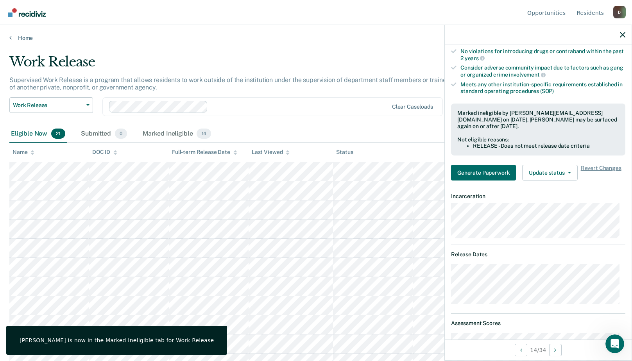
scroll to position [240, 0]
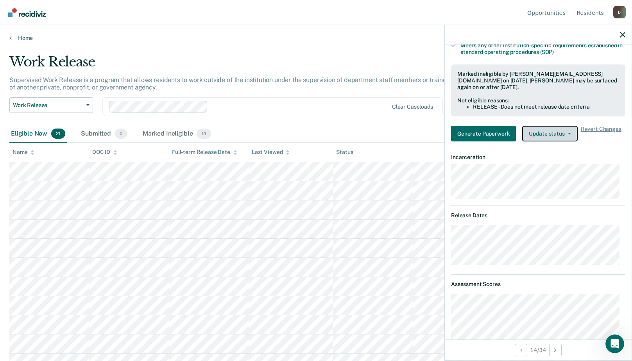
click at [555, 132] on button "Update status" at bounding box center [549, 134] width 55 height 16
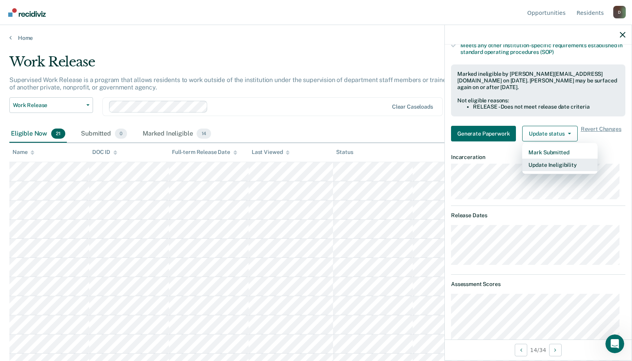
click at [545, 168] on button "Update Ineligibility" at bounding box center [559, 165] width 75 height 13
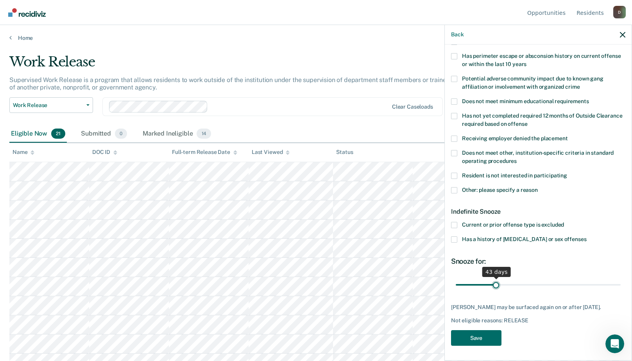
click at [494, 282] on input "range" at bounding box center [538, 285] width 165 height 14
drag, startPoint x: 495, startPoint y: 283, endPoint x: 509, endPoint y: 283, distance: 14.5
type input "60"
click at [509, 283] on input "range" at bounding box center [538, 285] width 165 height 14
drag, startPoint x: 454, startPoint y: 183, endPoint x: 452, endPoint y: 191, distance: 8.4
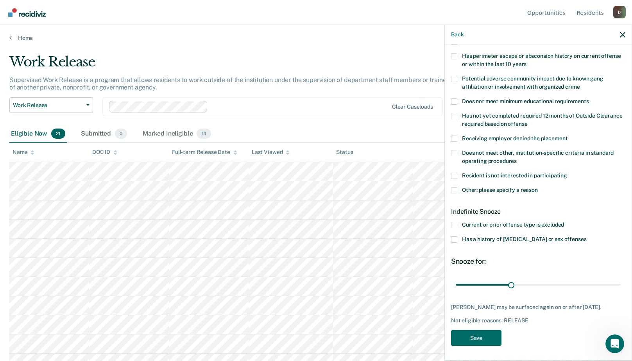
click at [454, 186] on div "JG Which of the following requirements has [PERSON_NAME] not met? Was denied wa…" at bounding box center [538, 141] width 174 height 420
click at [452, 191] on span at bounding box center [454, 190] width 6 height 6
click at [538, 187] on input "Other: please specify a reason" at bounding box center [538, 187] width 0 height 0
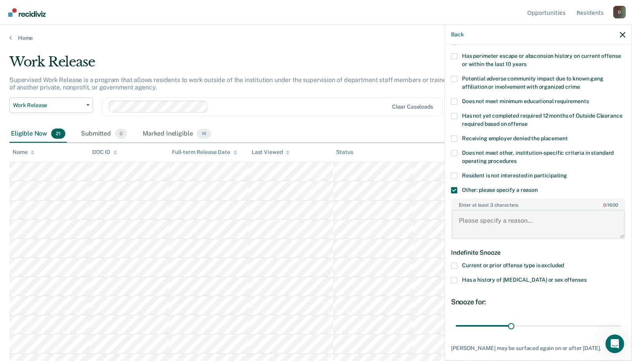
click at [460, 217] on textarea "Enter at least 3 characters 0 / 1600" at bounding box center [538, 224] width 173 height 29
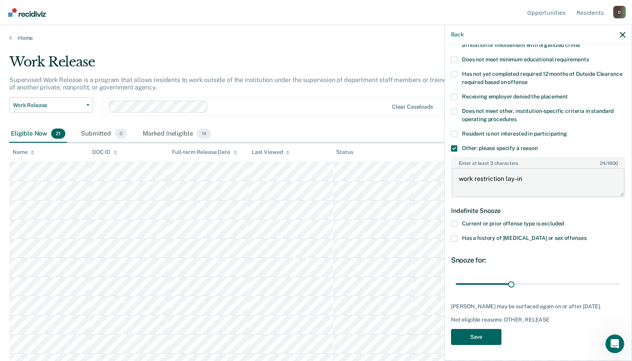
type textarea "work restriction lay-in"
click at [489, 343] on button "Save" at bounding box center [476, 337] width 50 height 16
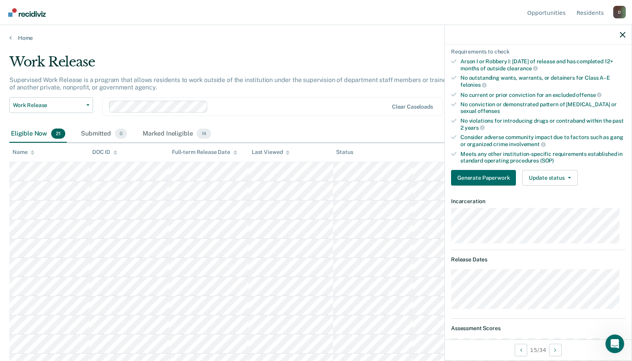
scroll to position [0, 0]
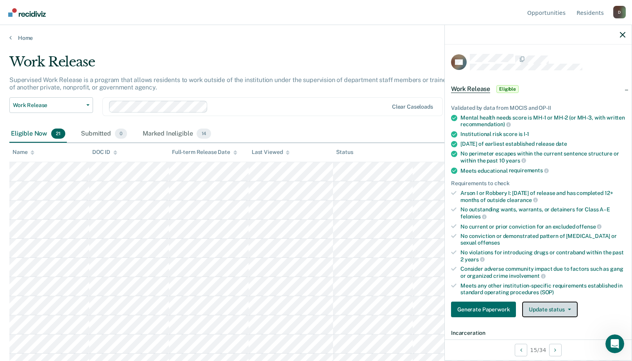
click at [550, 311] on button "Update status" at bounding box center [549, 310] width 55 height 16
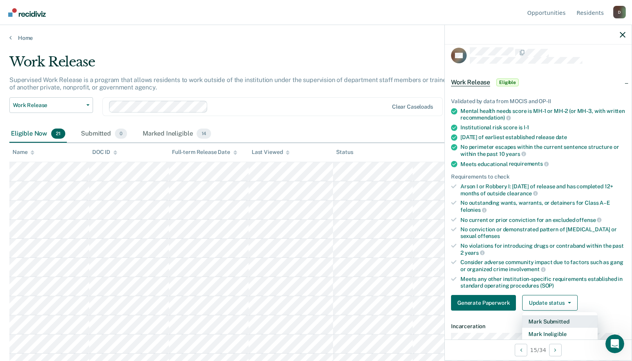
scroll to position [46, 0]
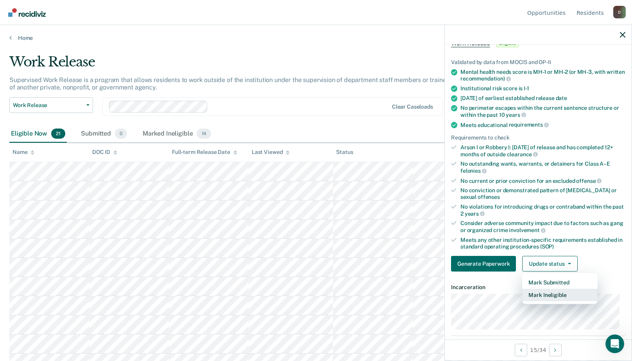
click at [551, 299] on button "Mark Ineligible" at bounding box center [559, 295] width 75 height 13
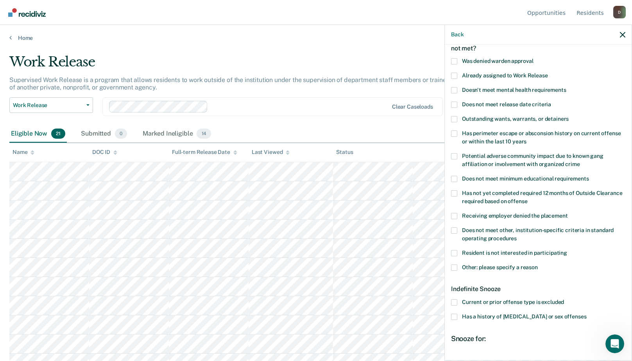
scroll to position [124, 0]
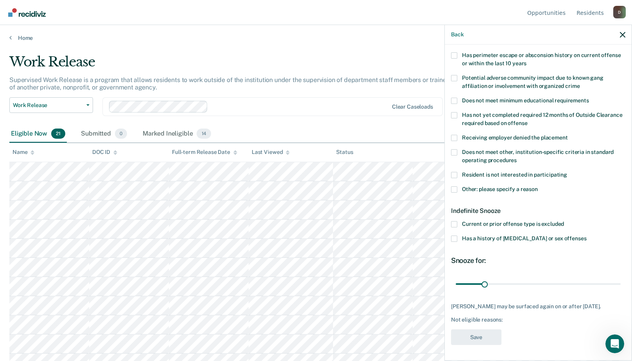
click at [454, 186] on span at bounding box center [454, 189] width 6 height 6
click at [538, 186] on input "Other: please specify a reason" at bounding box center [538, 186] width 0 height 0
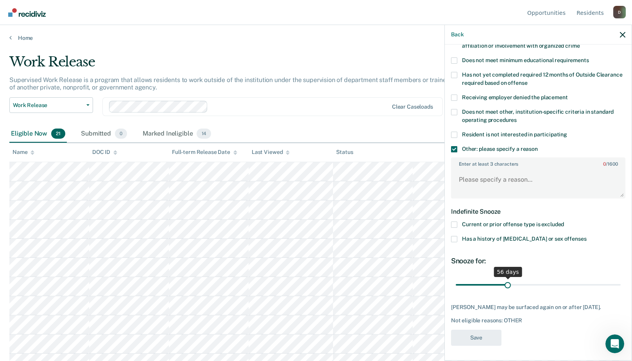
scroll to position [171, 0]
drag, startPoint x: 483, startPoint y: 279, endPoint x: 509, endPoint y: 277, distance: 25.8
type input "60"
click at [509, 277] on input "range" at bounding box center [538, 284] width 165 height 14
click at [471, 168] on textarea "Enter at least 3 characters 0 / 1600" at bounding box center [538, 182] width 173 height 29
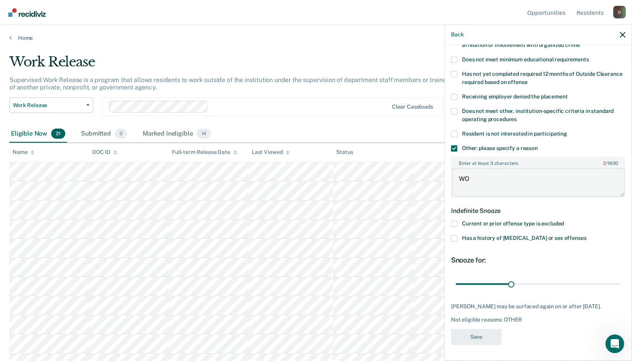
type textarea "W"
type textarea "work restriction"
click at [478, 337] on button "Save" at bounding box center [476, 337] width 50 height 16
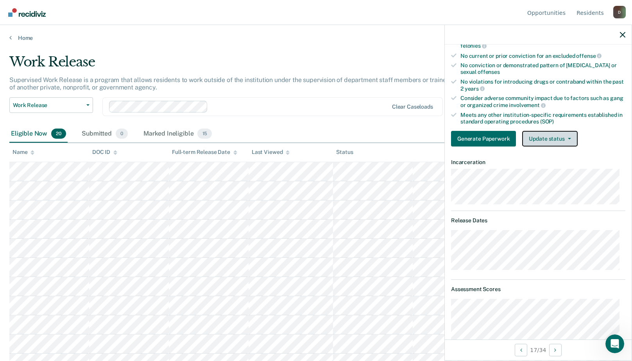
click at [546, 141] on button "Update status" at bounding box center [549, 139] width 55 height 16
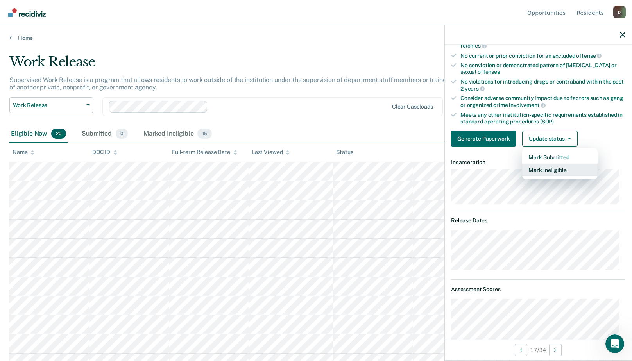
click at [532, 171] on button "Mark Ineligible" at bounding box center [559, 170] width 75 height 13
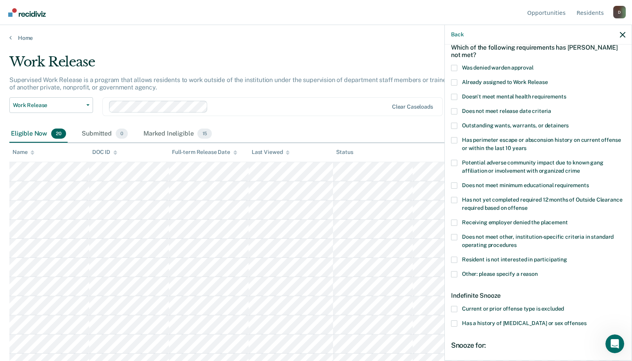
scroll to position [78, 0]
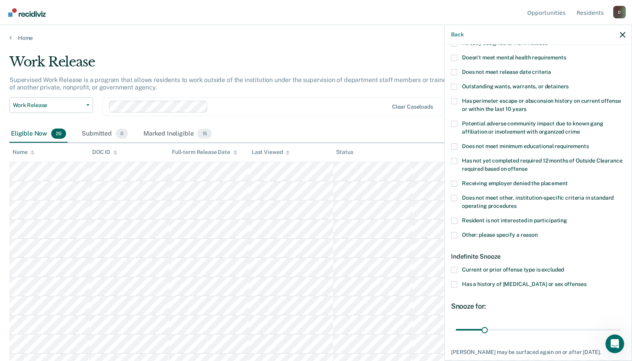
click at [454, 234] on span at bounding box center [454, 235] width 6 height 6
click at [538, 232] on input "Other: please specify a reason" at bounding box center [538, 232] width 0 height 0
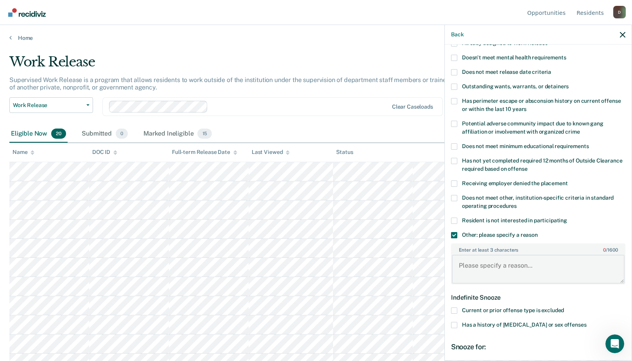
click at [468, 263] on textarea "Enter at least 3 characters 0 / 1600" at bounding box center [538, 269] width 173 height 29
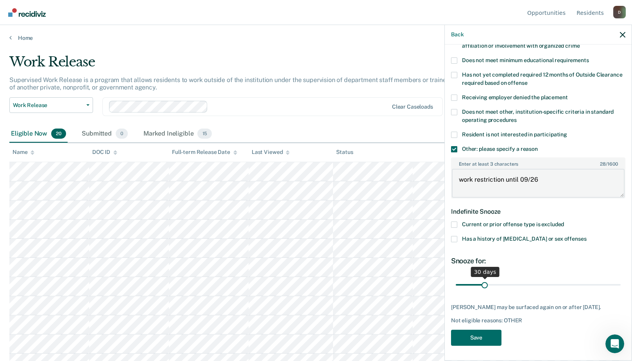
type textarea "work restriction until 09/26"
drag, startPoint x: 486, startPoint y: 285, endPoint x: 652, endPoint y: 288, distance: 165.7
type input "180"
click at [621, 288] on input "range" at bounding box center [538, 285] width 165 height 14
click at [465, 338] on button "Save" at bounding box center [476, 338] width 50 height 16
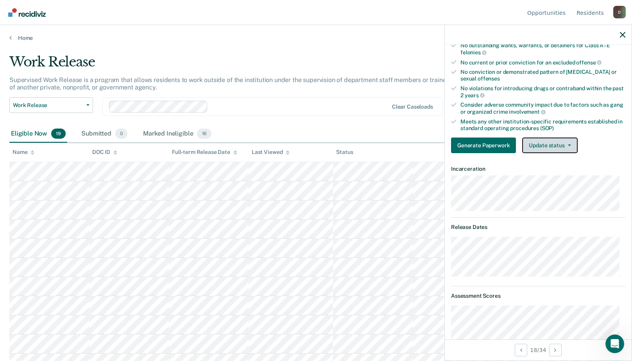
click at [556, 145] on button "Update status" at bounding box center [549, 146] width 55 height 16
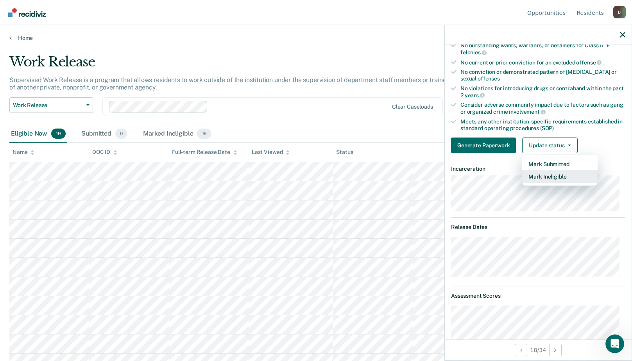
click at [553, 171] on button "Mark Ineligible" at bounding box center [559, 176] width 75 height 13
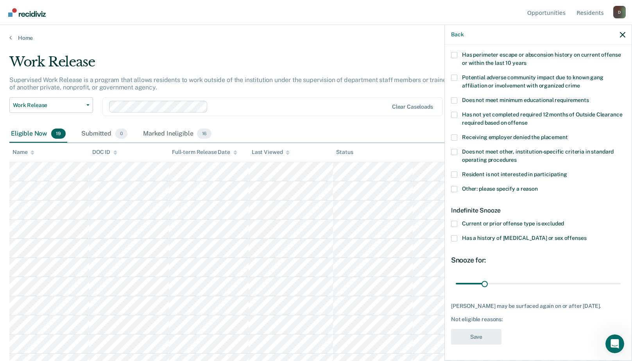
scroll to position [91, 0]
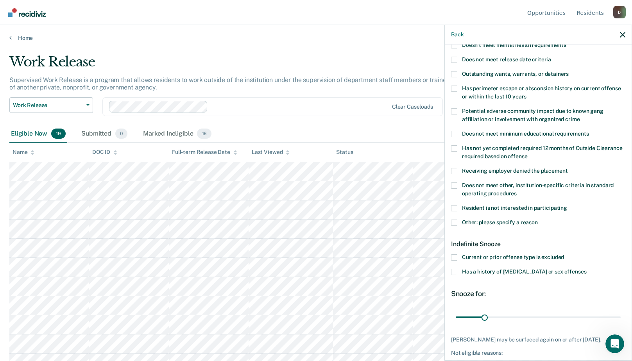
click at [454, 73] on span at bounding box center [454, 74] width 6 height 6
click at [569, 71] on input "Outstanding wants, warrants, or detainers" at bounding box center [569, 71] width 0 height 0
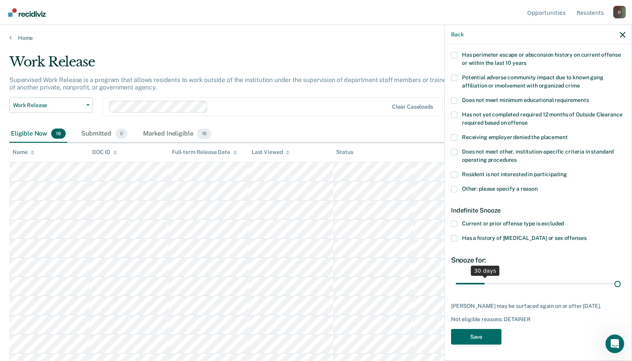
scroll to position [123, 0]
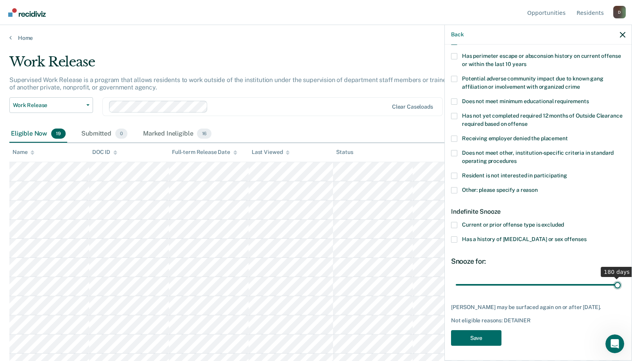
drag, startPoint x: 485, startPoint y: 275, endPoint x: 659, endPoint y: 278, distance: 174.7
click at [621, 278] on input "range" at bounding box center [538, 285] width 165 height 14
type input "90"
click at [535, 280] on input "range" at bounding box center [538, 285] width 165 height 14
click at [488, 338] on button "Save" at bounding box center [476, 338] width 50 height 16
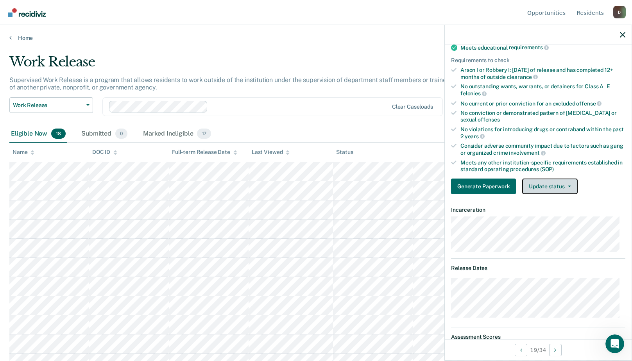
click at [562, 186] on button "Update status" at bounding box center [549, 187] width 55 height 16
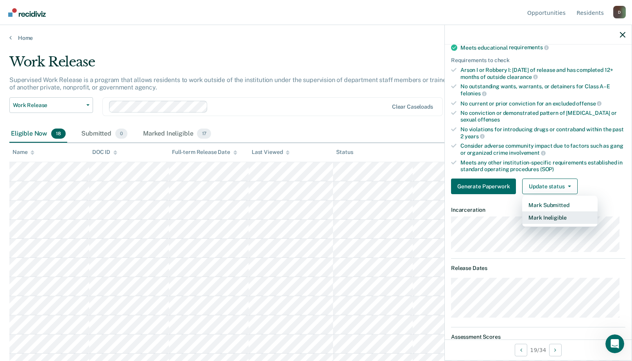
click at [551, 218] on button "Mark Ineligible" at bounding box center [559, 217] width 75 height 13
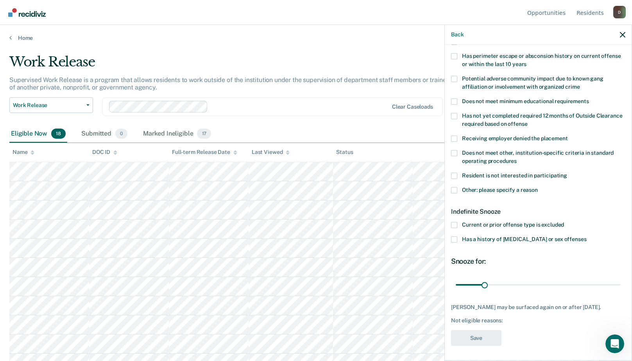
click at [454, 188] on span at bounding box center [454, 190] width 6 height 6
click at [538, 187] on input "Other: please specify a reason" at bounding box center [538, 187] width 0 height 0
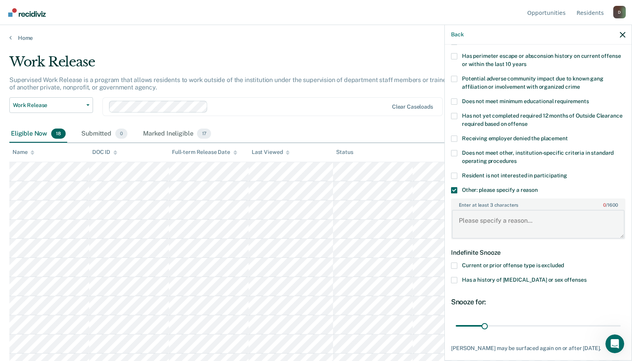
click at [463, 216] on textarea "Enter at least 3 characters 0 / 1600" at bounding box center [538, 224] width 173 height 29
click at [507, 218] on textarea "2 #11's in [DATE]" at bounding box center [538, 224] width 173 height 29
click at [514, 227] on textarea "2 #11's in [DATE] C3 sanction 01/26" at bounding box center [538, 224] width 173 height 29
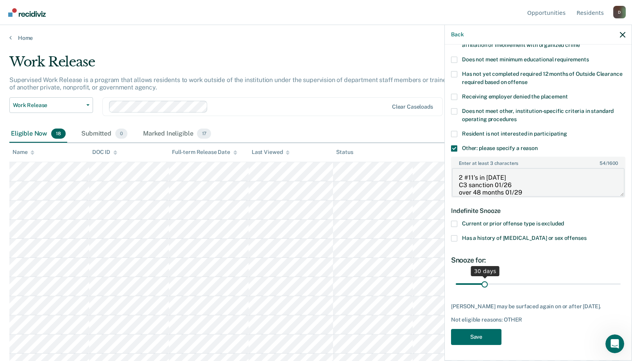
type textarea "2 #11's in [DATE] C3 sanction 01/26 over 48 months 01/29"
drag, startPoint x: 485, startPoint y: 276, endPoint x: 656, endPoint y: 285, distance: 171.8
type input "180"
click at [621, 285] on input "range" at bounding box center [538, 284] width 165 height 14
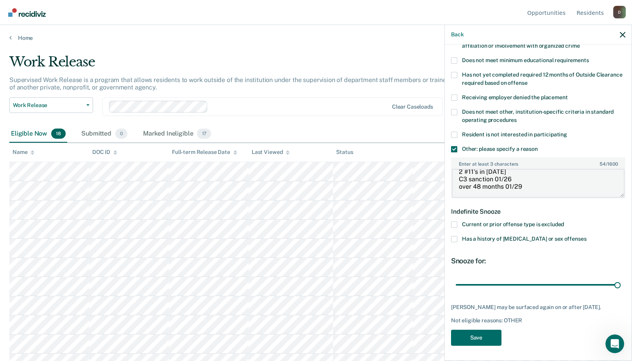
drag, startPoint x: 529, startPoint y: 192, endPoint x: 453, endPoint y: 192, distance: 76.6
click at [453, 192] on textarea "2 #11's in [DATE] C3 sanction 01/26 over 48 months 01/29" at bounding box center [538, 183] width 173 height 29
type textarea "2 #11's in [DATE] C3 sanction 01/26"
click at [484, 337] on button "Save" at bounding box center [476, 338] width 50 height 16
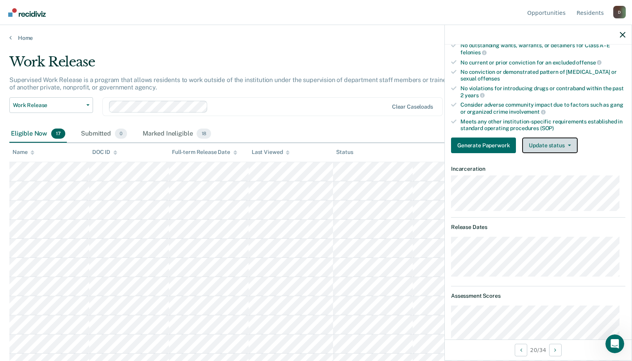
click at [548, 144] on button "Update status" at bounding box center [549, 146] width 55 height 16
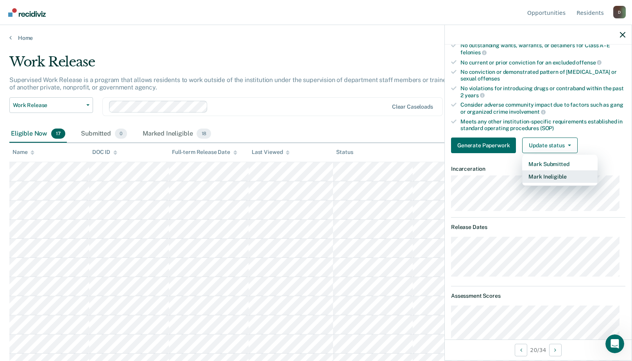
click at [553, 175] on button "Mark Ineligible" at bounding box center [559, 176] width 75 height 13
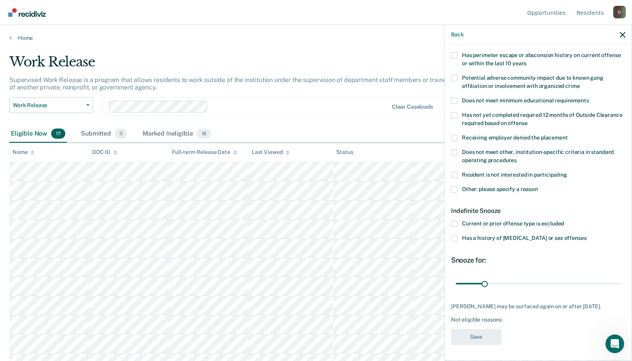
scroll to position [130, 0]
click at [455, 186] on span at bounding box center [454, 189] width 6 height 6
click at [538, 186] on input "Other: please specify a reason" at bounding box center [538, 186] width 0 height 0
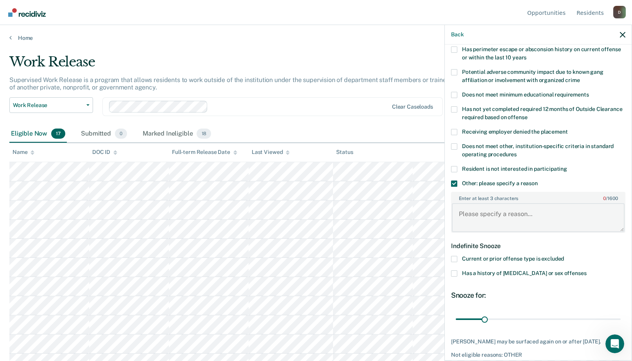
click at [473, 210] on textarea "Enter at least 3 characters 0 / 1600" at bounding box center [538, 217] width 173 height 29
click at [466, 215] on textarea "Enter at least 3 characters 0 / 1600" at bounding box center [538, 217] width 173 height 29
drag, startPoint x: 563, startPoint y: 212, endPoint x: 543, endPoint y: 215, distance: 19.7
click at [544, 213] on textarea "recieved #11.1 - possession of meth" at bounding box center [538, 217] width 173 height 29
paste textarea "Methamphetamine"
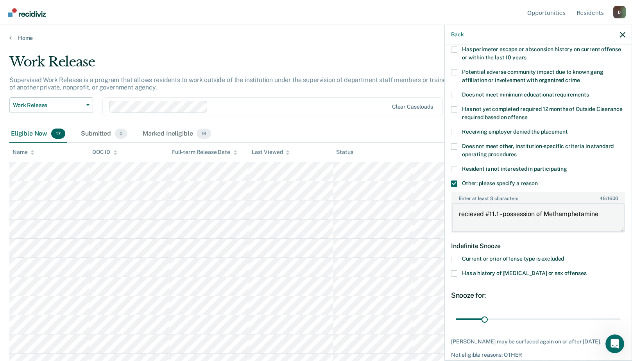
click at [545, 214] on textarea "recieved #11.1 - possession of Methamphetamine" at bounding box center [538, 217] width 173 height 29
click at [607, 215] on textarea "received #11.1 - possession of methamphetamine" at bounding box center [538, 217] width 173 height 29
drag, startPoint x: 599, startPoint y: 216, endPoint x: 608, endPoint y: 216, distance: 9.0
click at [601, 216] on textarea "received #11.1 - possession of methamphetamine" at bounding box center [538, 217] width 173 height 29
type textarea "received #11.1 - possession of methamphetamine - 01/25"
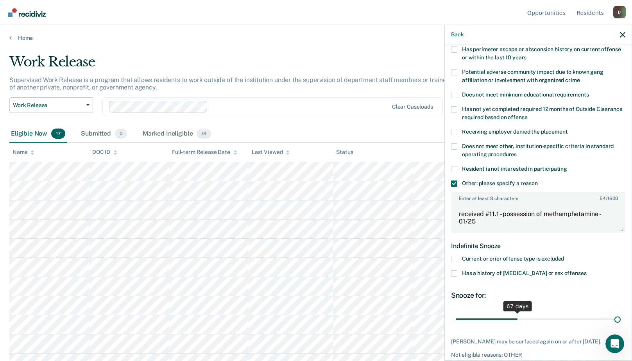
drag, startPoint x: 483, startPoint y: 317, endPoint x: 655, endPoint y: 317, distance: 171.2
type input "180"
click at [621, 317] on input "range" at bounding box center [538, 319] width 165 height 14
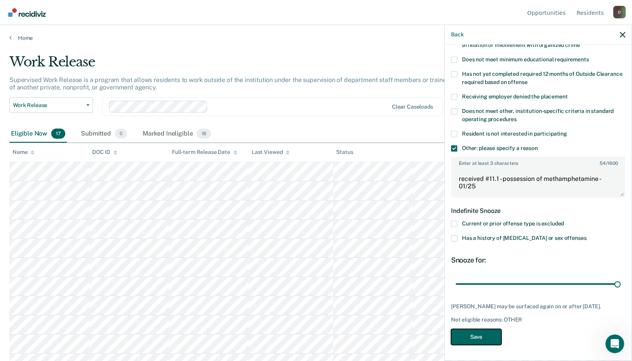
click at [481, 331] on button "Save" at bounding box center [476, 337] width 50 height 16
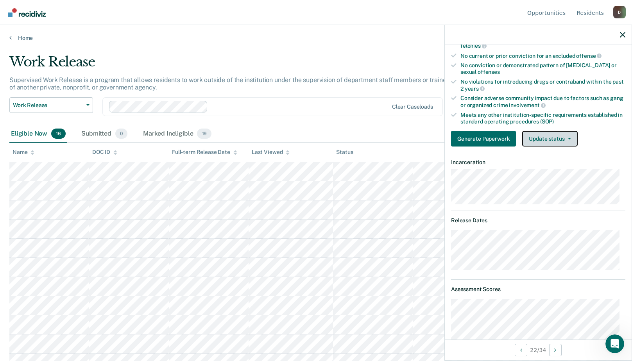
click at [547, 138] on button "Update status" at bounding box center [549, 139] width 55 height 16
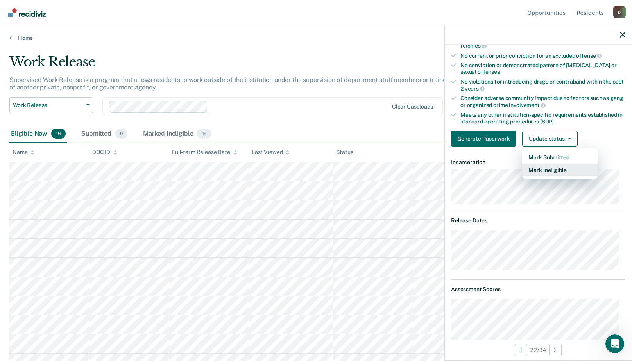
click at [541, 171] on button "Mark Ineligible" at bounding box center [559, 170] width 75 height 13
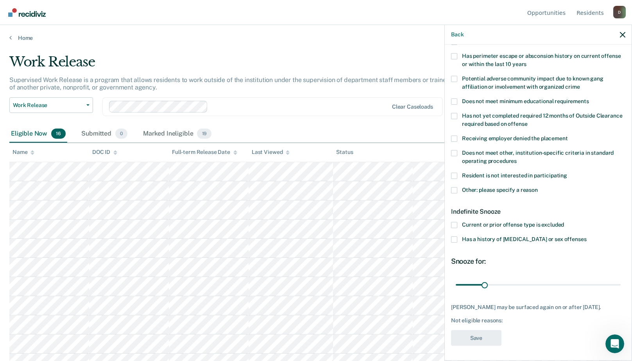
click at [456, 189] on span at bounding box center [454, 190] width 6 height 6
click at [538, 187] on input "Other: please specify a reason" at bounding box center [538, 187] width 0 height 0
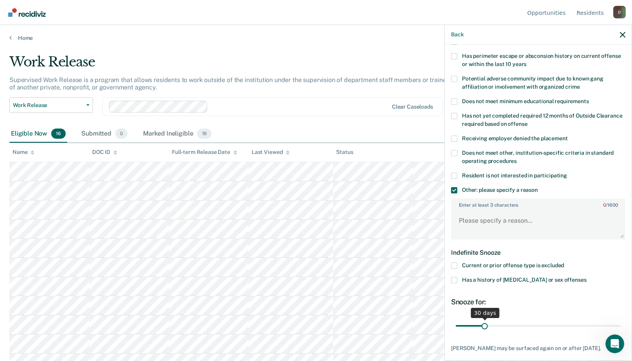
scroll to position [164, 0]
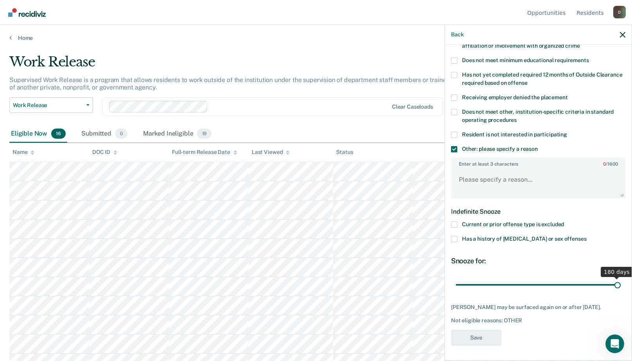
drag, startPoint x: 484, startPoint y: 283, endPoint x: 685, endPoint y: 266, distance: 201.3
type input "180"
click at [621, 278] on input "range" at bounding box center [538, 285] width 165 height 14
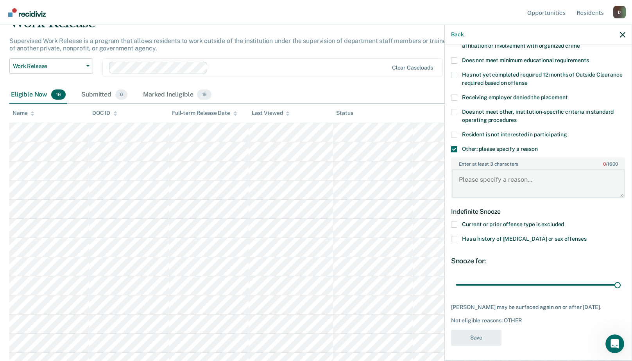
click at [465, 180] on textarea "Enter at least 3 characters 0 / 1600" at bounding box center [538, 183] width 173 height 29
click at [527, 179] on textarea "received #11.1 on 03/25" at bounding box center [538, 183] width 173 height 29
type textarea "received #11.1 on 03/25 outdate of 11/25"
click at [477, 331] on button "Save" at bounding box center [476, 338] width 50 height 16
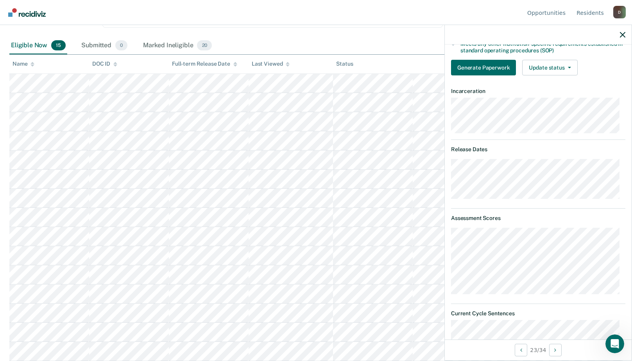
scroll to position [125, 0]
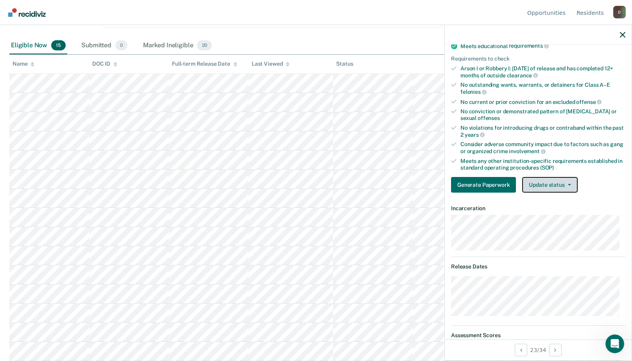
click at [537, 186] on button "Update status" at bounding box center [549, 185] width 55 height 16
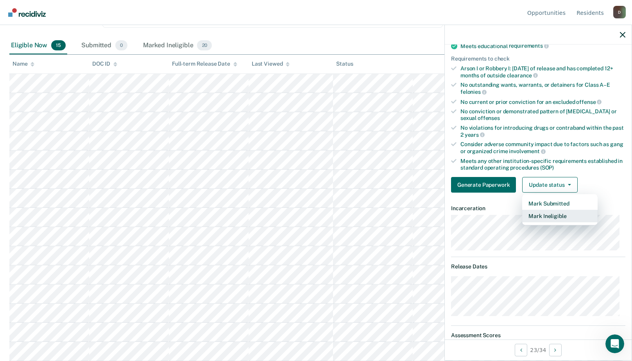
click at [543, 219] on button "Mark Ineligible" at bounding box center [559, 216] width 75 height 13
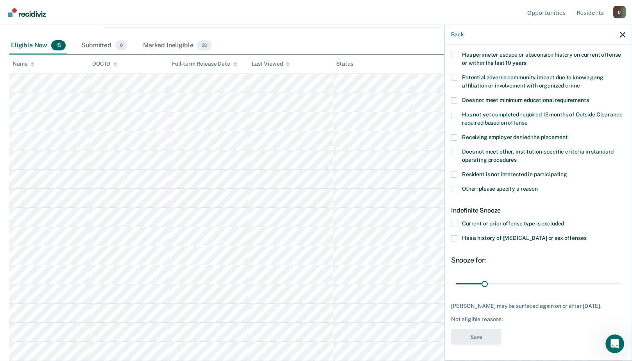
click at [458, 235] on label "Has a history of [MEDICAL_DATA] or sex offenses" at bounding box center [538, 239] width 174 height 8
click at [586, 235] on input "Has a history of [MEDICAL_DATA] or sex offenses" at bounding box center [586, 235] width 0 height 0
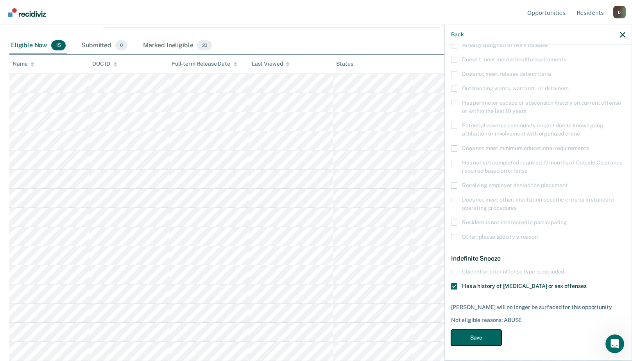
click at [478, 335] on button "Save" at bounding box center [476, 338] width 50 height 16
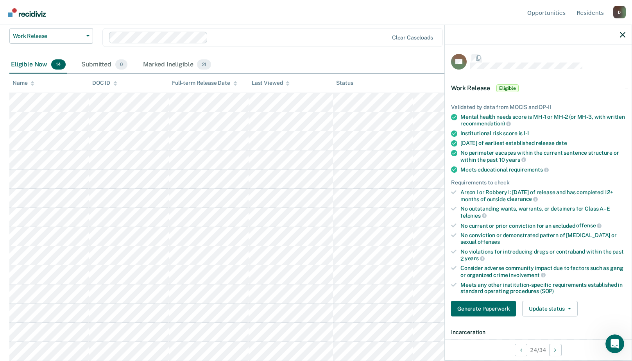
scroll to position [76, 0]
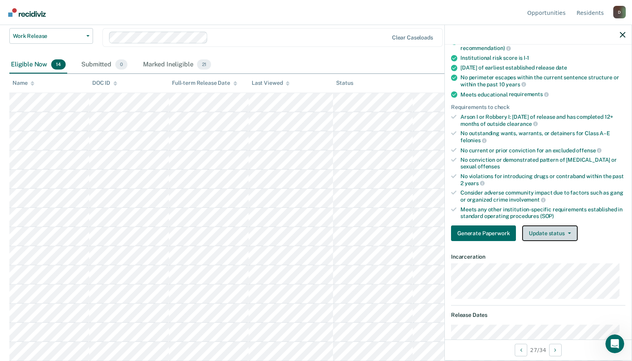
click at [561, 231] on button "Update status" at bounding box center [549, 234] width 55 height 16
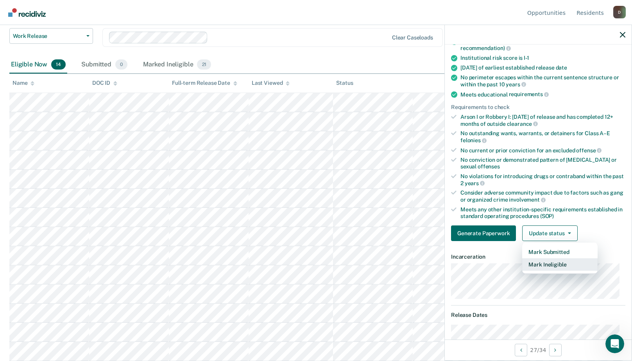
click at [550, 261] on button "Mark Ineligible" at bounding box center [559, 264] width 75 height 13
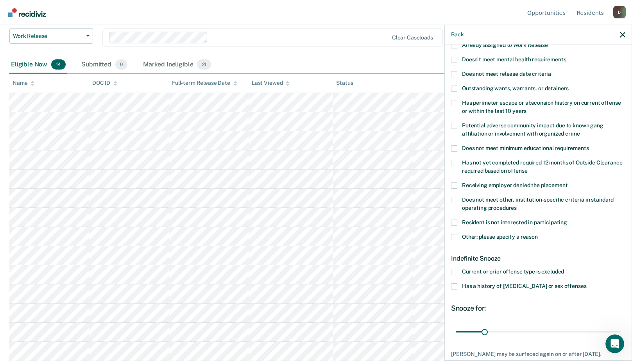
click at [459, 270] on label "Current or prior offense type is excluded" at bounding box center [538, 273] width 174 height 8
click at [564, 269] on input "Current or prior offense type is excluded" at bounding box center [564, 269] width 0 height 0
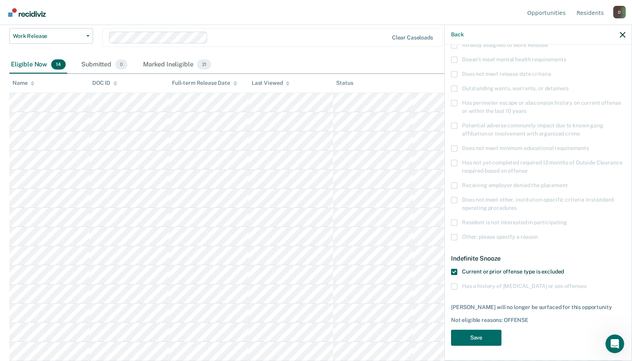
scroll to position [82, 0]
click at [485, 336] on button "Save" at bounding box center [476, 337] width 50 height 16
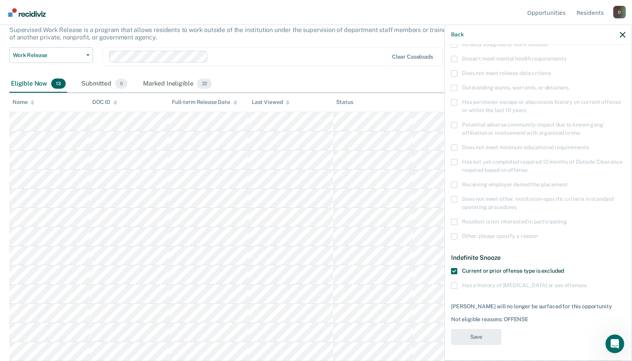
scroll to position [50, 0]
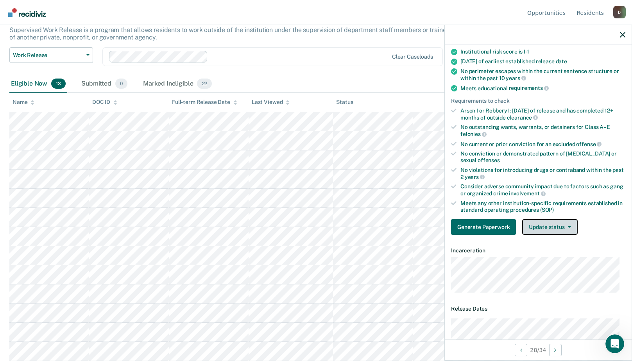
click at [554, 228] on button "Update status" at bounding box center [549, 227] width 55 height 16
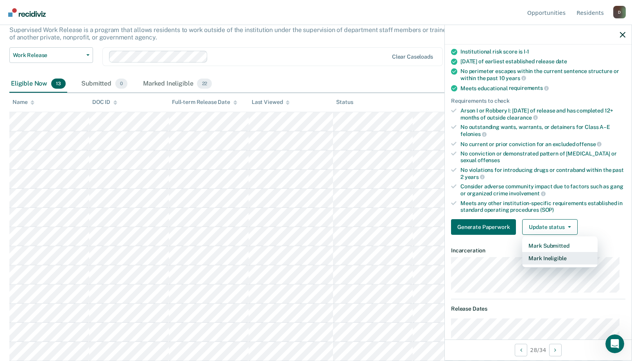
click at [548, 258] on button "Mark Ineligible" at bounding box center [559, 258] width 75 height 13
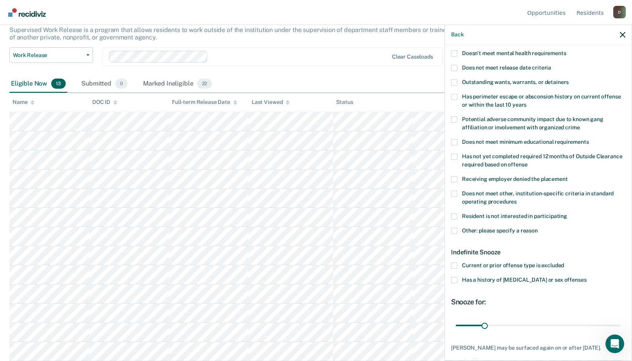
click at [456, 230] on span at bounding box center [454, 231] width 6 height 6
click at [538, 228] on input "Other: please specify a reason" at bounding box center [538, 228] width 0 height 0
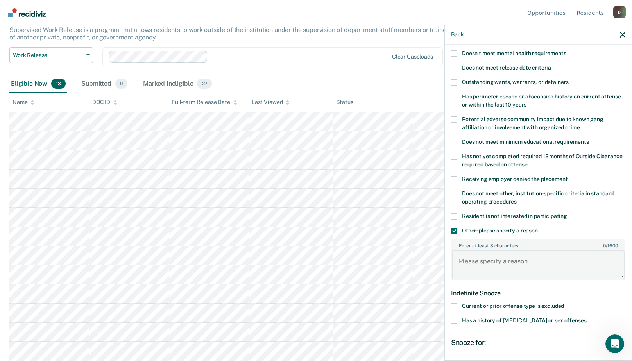
click at [475, 252] on textarea "Enter at least 3 characters 0 / 1600" at bounding box center [538, 265] width 173 height 29
type textarea "m"
type textarea "major cdv 01/24 #3.2"
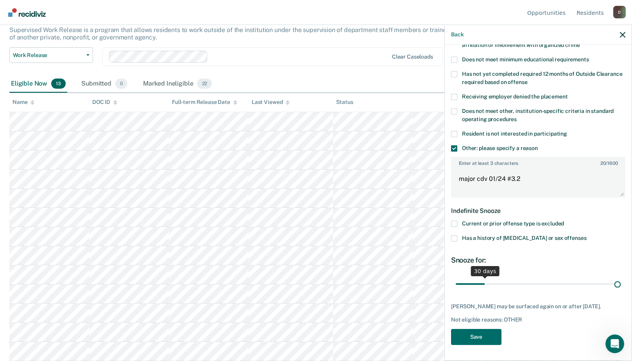
scroll to position [164, 0]
drag, startPoint x: 485, startPoint y: 277, endPoint x: 781, endPoint y: 242, distance: 298.4
type input "180"
click at [621, 278] on input "range" at bounding box center [538, 285] width 165 height 14
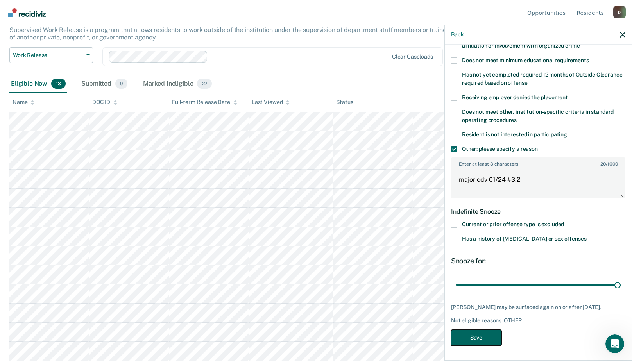
click at [483, 338] on button "Save" at bounding box center [476, 338] width 50 height 16
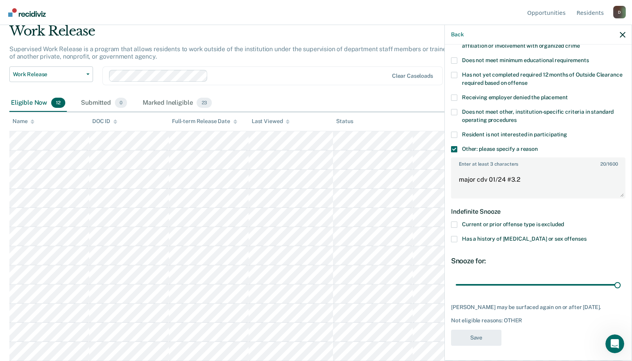
scroll to position [31, 0]
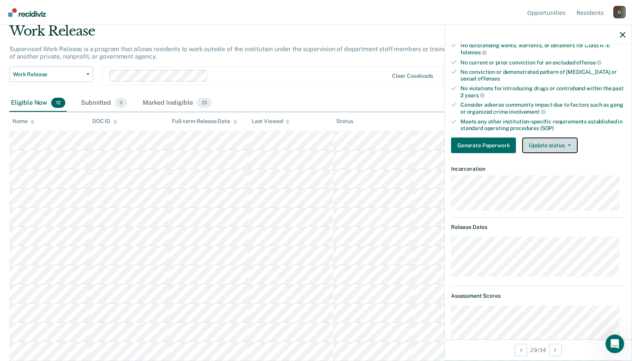
click at [555, 140] on button "Update status" at bounding box center [549, 146] width 55 height 16
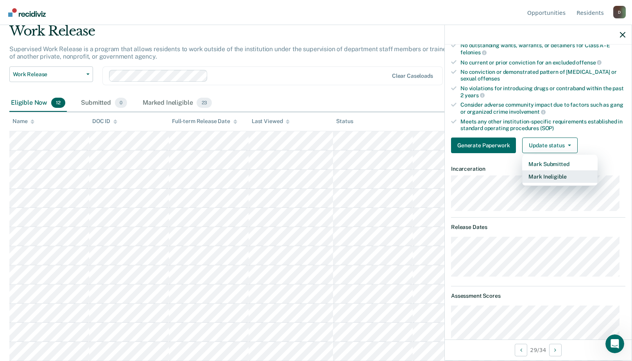
click at [538, 178] on button "Mark Ineligible" at bounding box center [559, 176] width 75 height 13
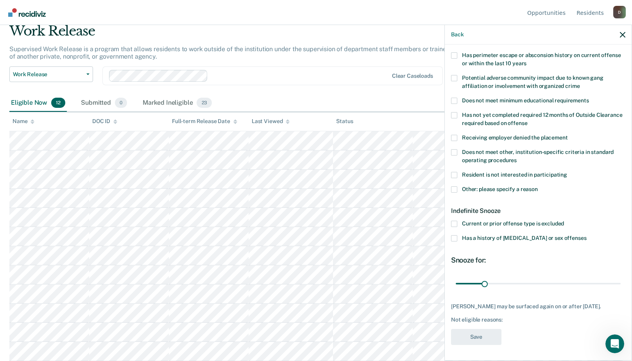
scroll to position [130, 0]
click at [459, 186] on label "Other: please specify a reason" at bounding box center [538, 190] width 174 height 8
click at [538, 186] on input "Other: please specify a reason" at bounding box center [538, 186] width 0 height 0
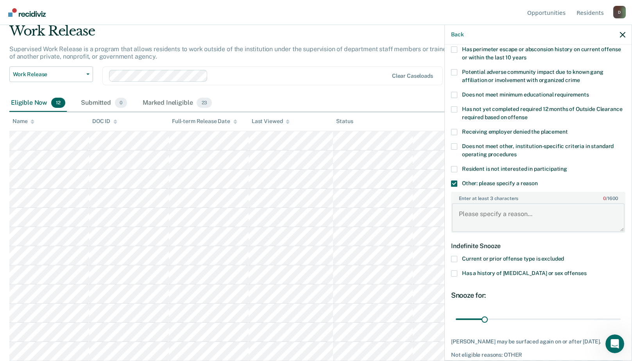
click at [471, 211] on textarea "Enter at least 3 characters 0 / 1600" at bounding box center [538, 217] width 173 height 29
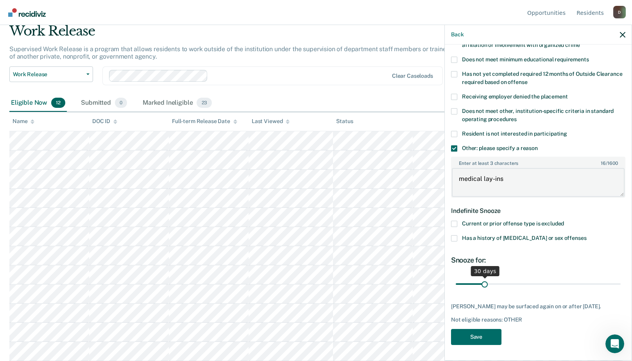
type textarea "medical lay-ins"
drag, startPoint x: 482, startPoint y: 277, endPoint x: 698, endPoint y: 250, distance: 217.5
type input "180"
click at [621, 278] on input "range" at bounding box center [538, 285] width 165 height 14
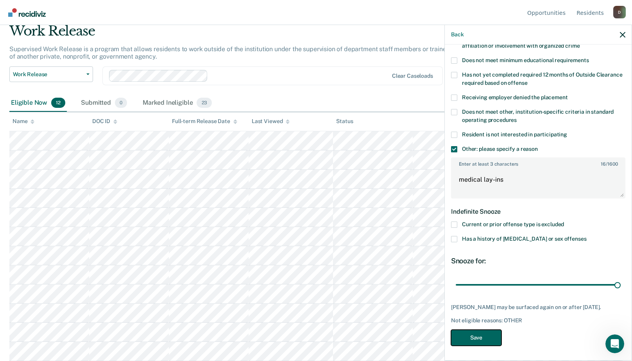
click at [495, 336] on button "Save" at bounding box center [476, 338] width 50 height 16
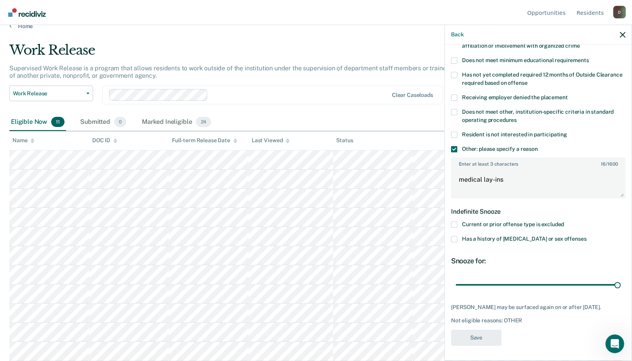
scroll to position [12, 0]
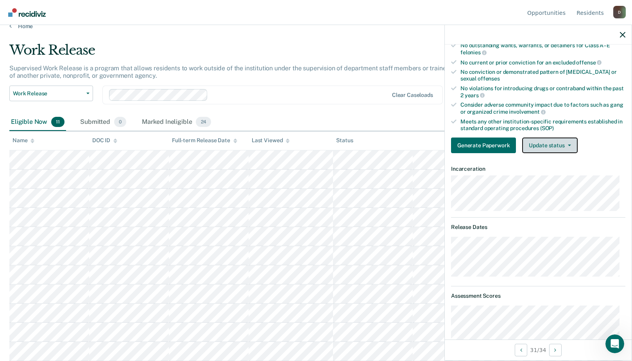
click at [545, 147] on button "Update status" at bounding box center [549, 146] width 55 height 16
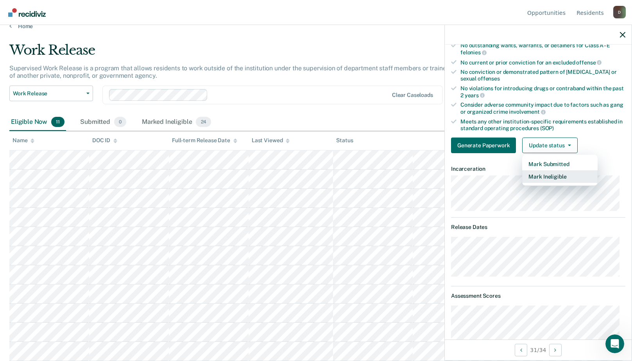
click at [539, 177] on button "Mark Ineligible" at bounding box center [559, 176] width 75 height 13
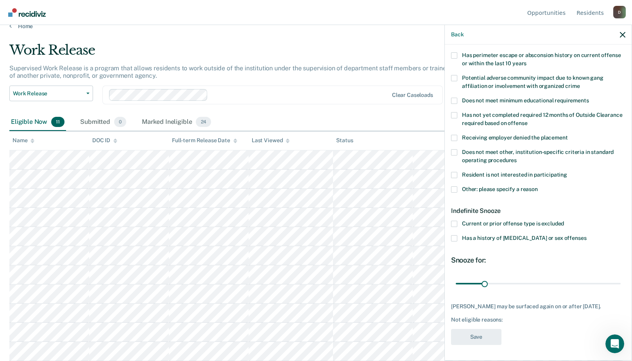
scroll to position [130, 0]
click at [456, 186] on span at bounding box center [454, 189] width 6 height 6
click at [538, 186] on input "Other: please specify a reason" at bounding box center [538, 186] width 0 height 0
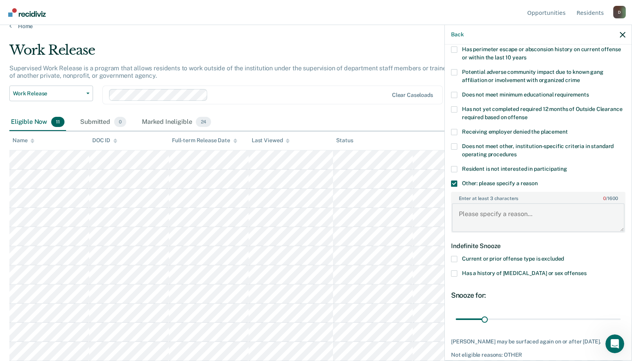
click at [482, 209] on textarea "Enter at least 3 characters 0 / 1600" at bounding box center [538, 217] width 173 height 29
type textarea "c"
click at [479, 223] on textarea "C3 - 04/16/26 #11.1" at bounding box center [538, 217] width 173 height 29
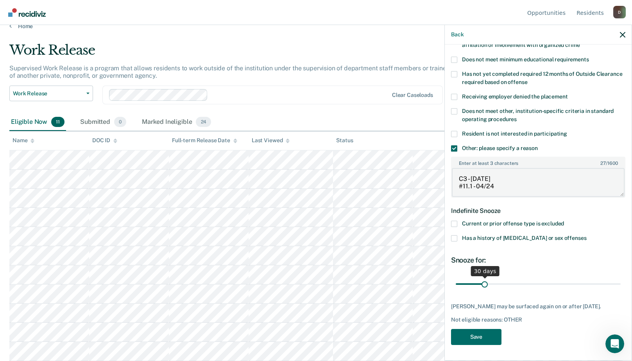
type textarea "C3 - 04/16/26 #11.1 - 04/24"
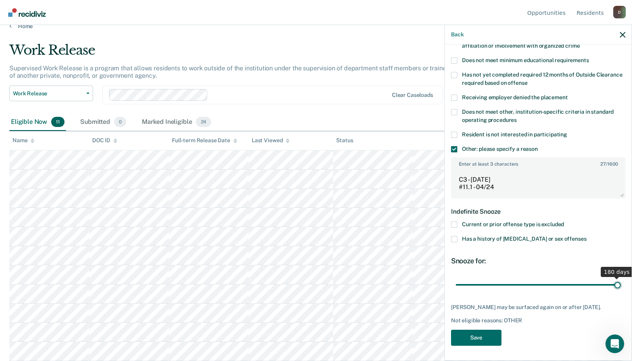
drag, startPoint x: 483, startPoint y: 276, endPoint x: 665, endPoint y: 273, distance: 181.8
type input "180"
click at [621, 278] on input "range" at bounding box center [538, 285] width 165 height 14
click at [472, 331] on div "ST Which of the following requirements has Steven Thomas not met? Was denied wa…" at bounding box center [538, 120] width 174 height 461
click at [475, 333] on button "Save" at bounding box center [476, 338] width 50 height 16
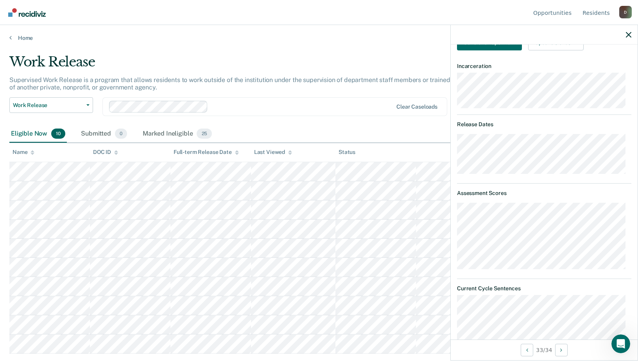
scroll to position [150, 0]
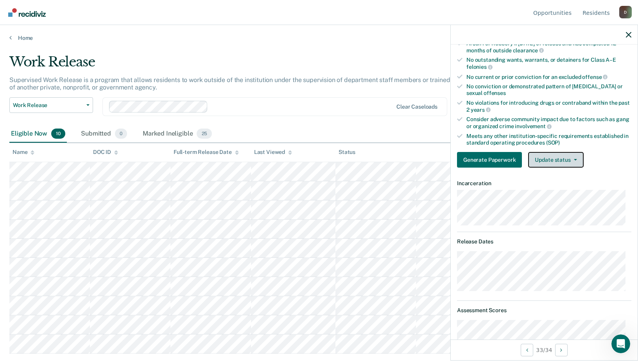
click at [550, 159] on button "Update status" at bounding box center [555, 160] width 55 height 16
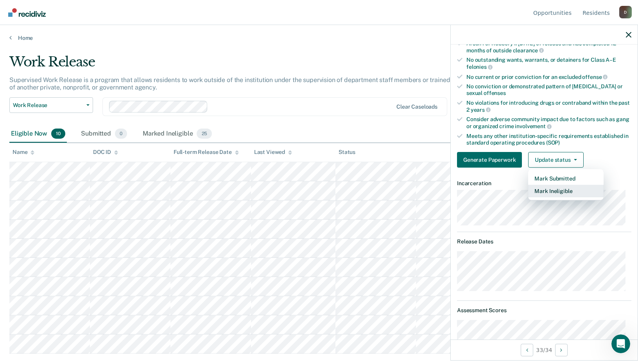
click at [545, 188] on button "Mark Ineligible" at bounding box center [565, 191] width 75 height 13
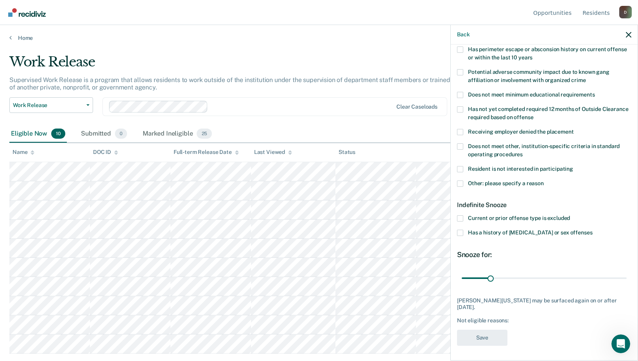
click at [461, 108] on span at bounding box center [460, 109] width 6 height 6
click at [533, 115] on input "Has not yet completed required 12 months of Outside Clearance required based on…" at bounding box center [533, 115] width 0 height 0
drag, startPoint x: 487, startPoint y: 275, endPoint x: 701, endPoint y: 264, distance: 213.7
type input "180"
click at [626, 271] on input "range" at bounding box center [544, 278] width 165 height 14
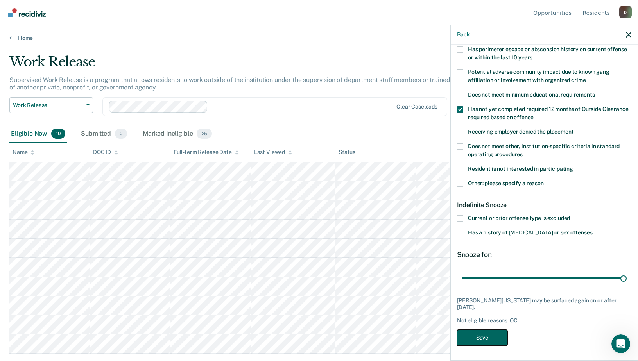
click at [494, 338] on button "Save" at bounding box center [482, 338] width 50 height 16
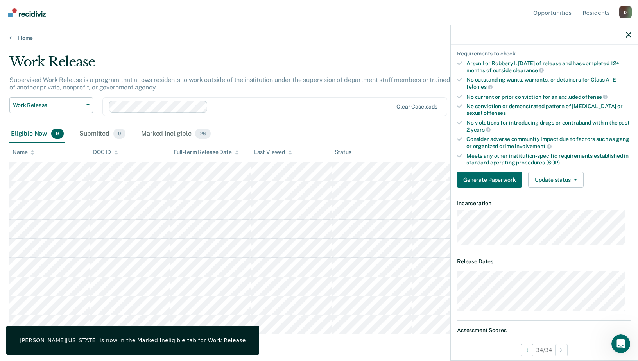
scroll to position [0, 0]
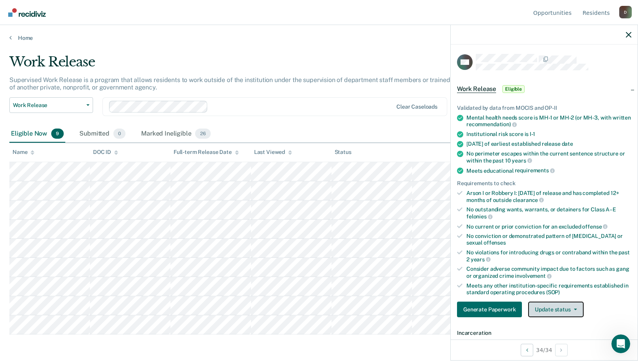
click at [548, 308] on button "Update status" at bounding box center [555, 310] width 55 height 16
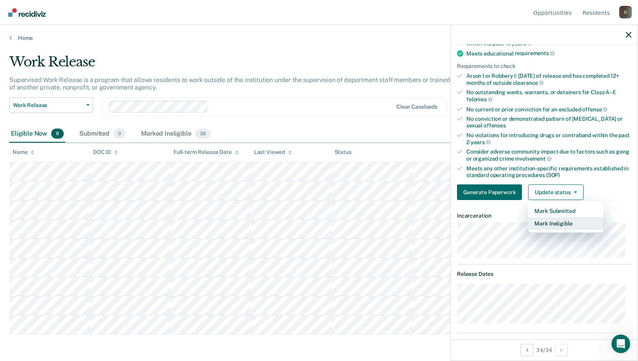
click at [548, 224] on button "Mark Ineligible" at bounding box center [565, 223] width 75 height 13
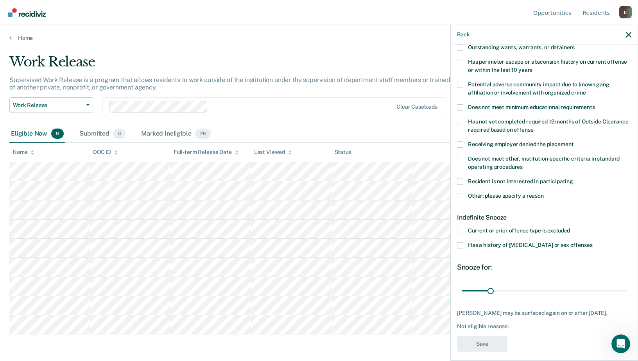
click at [459, 193] on span at bounding box center [460, 196] width 6 height 6
click at [544, 193] on input "Other: please specify a reason" at bounding box center [544, 193] width 0 height 0
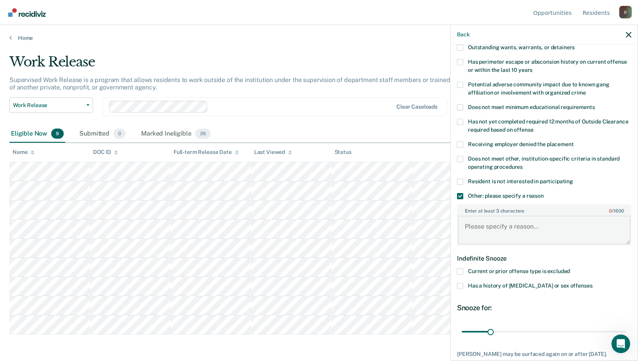
click at [466, 217] on textarea "Enter at least 3 characters 0 / 1600" at bounding box center [544, 230] width 173 height 29
type textarea "3 #11's within a year"
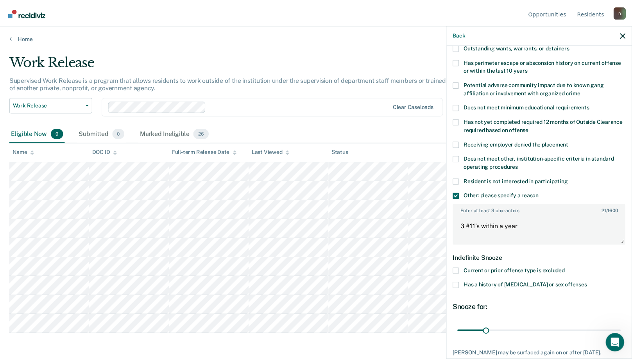
scroll to position [171, 0]
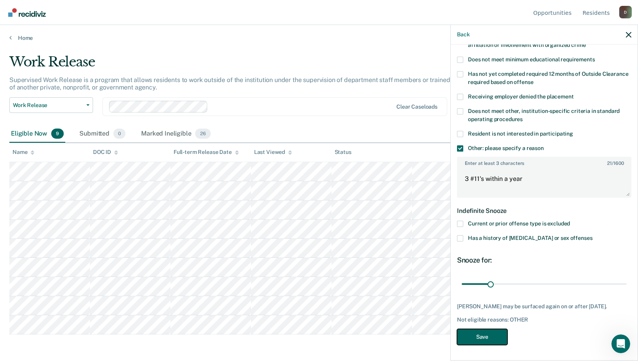
click at [493, 341] on button "Save" at bounding box center [482, 337] width 50 height 16
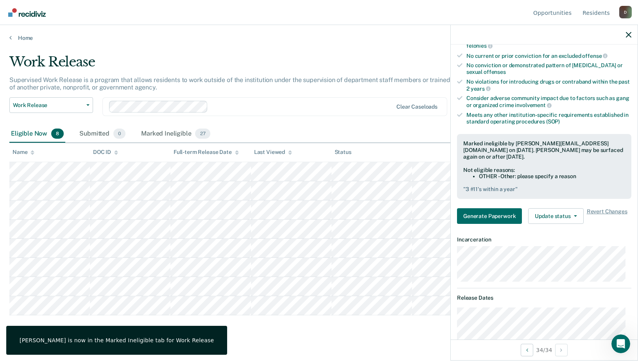
click at [245, 339] on main "Work Release Supervised Work Release is a program that allows residents to work…" at bounding box center [319, 199] width 638 height 317
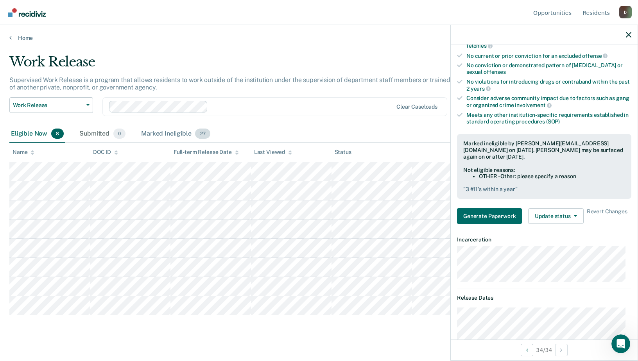
click at [170, 131] on div "Marked Ineligible 27" at bounding box center [176, 133] width 72 height 17
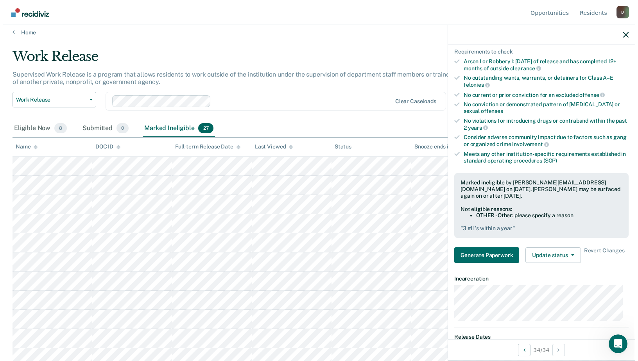
scroll to position [0, 0]
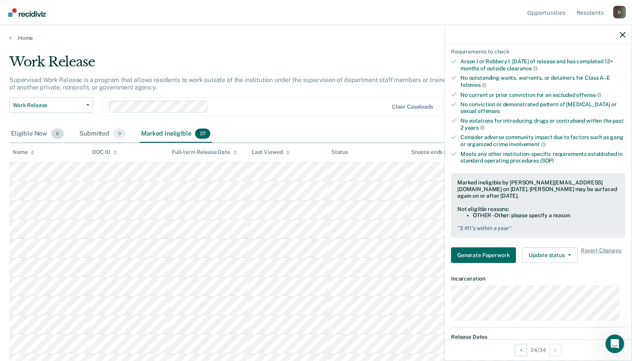
click at [39, 132] on div "Eligible Now 8" at bounding box center [37, 133] width 56 height 17
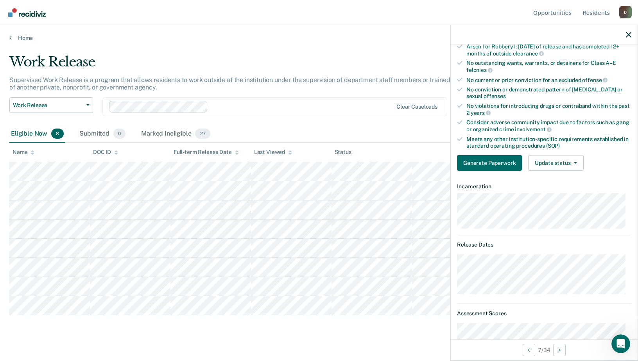
scroll to position [29, 0]
